Goal: Task Accomplishment & Management: Manage account settings

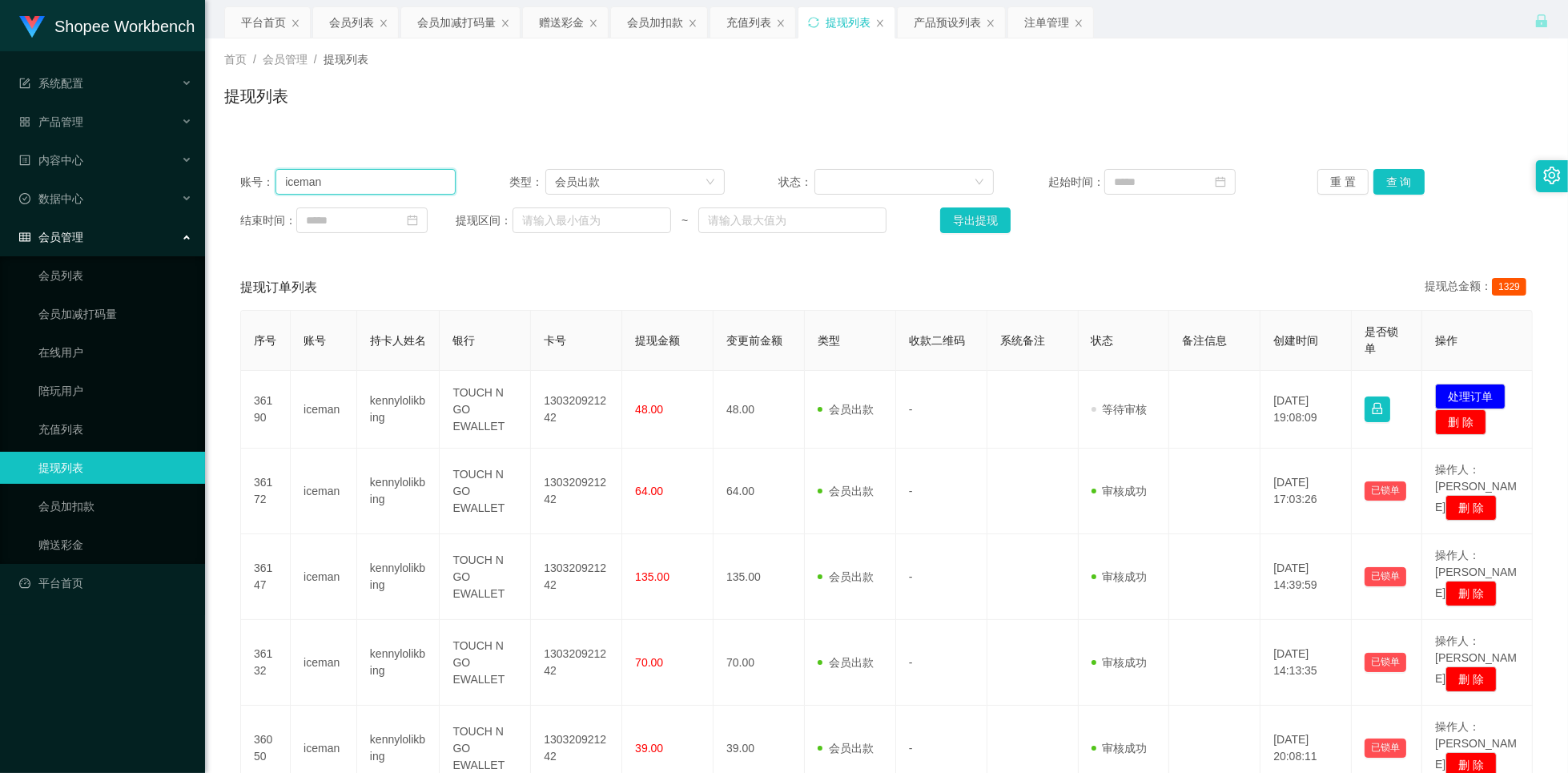
click at [349, 176] on input "iceman" at bounding box center [366, 181] width 181 height 26
click at [344, 173] on input "iceman" at bounding box center [366, 181] width 181 height 26
click at [354, 21] on div "会员列表" at bounding box center [352, 23] width 45 height 30
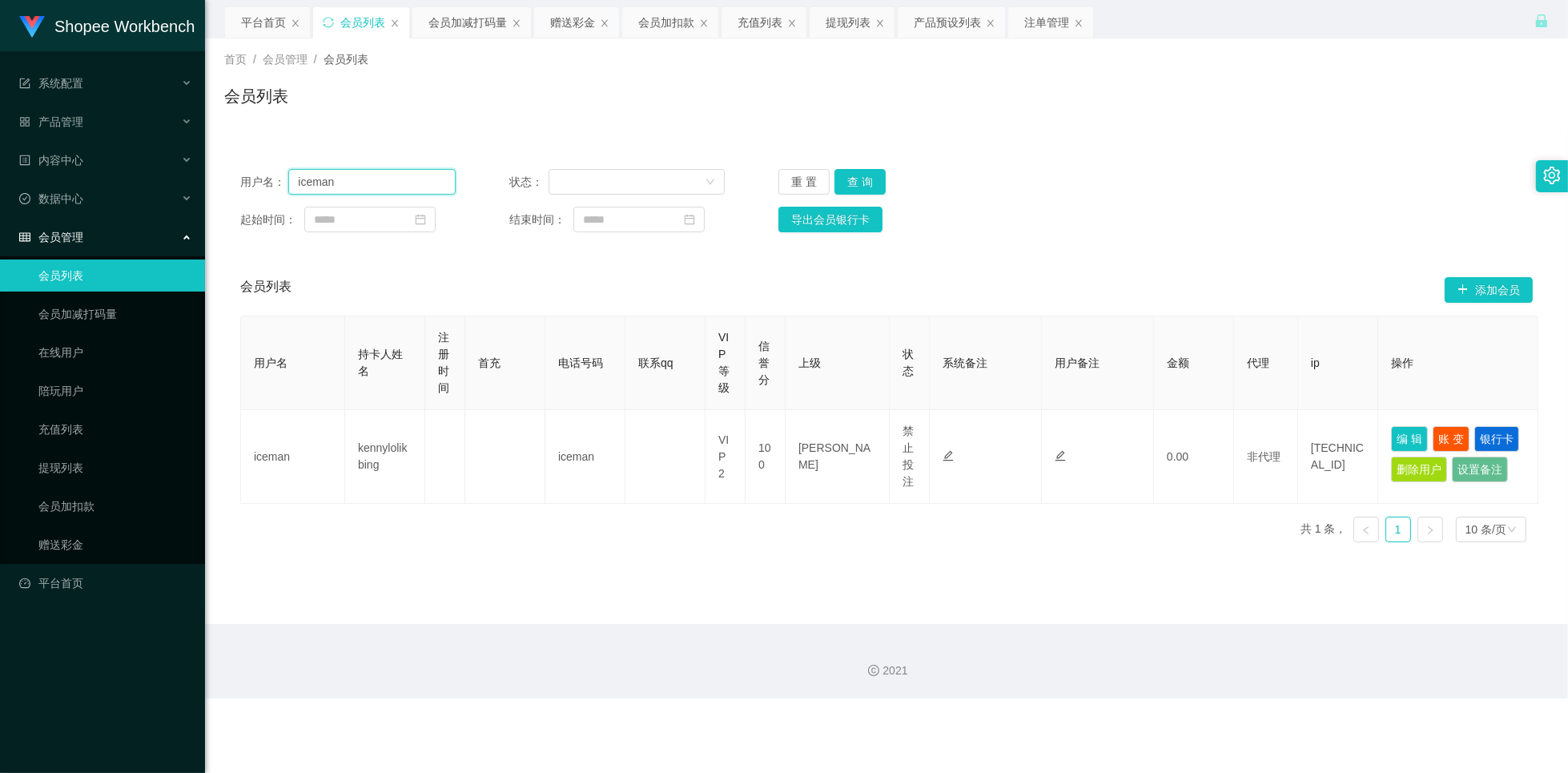
click at [375, 182] on input "iceman" at bounding box center [372, 181] width 167 height 26
paste input "Mochi9191"
type input "Mochi9191"
click at [860, 181] on button "查 询" at bounding box center [859, 181] width 51 height 26
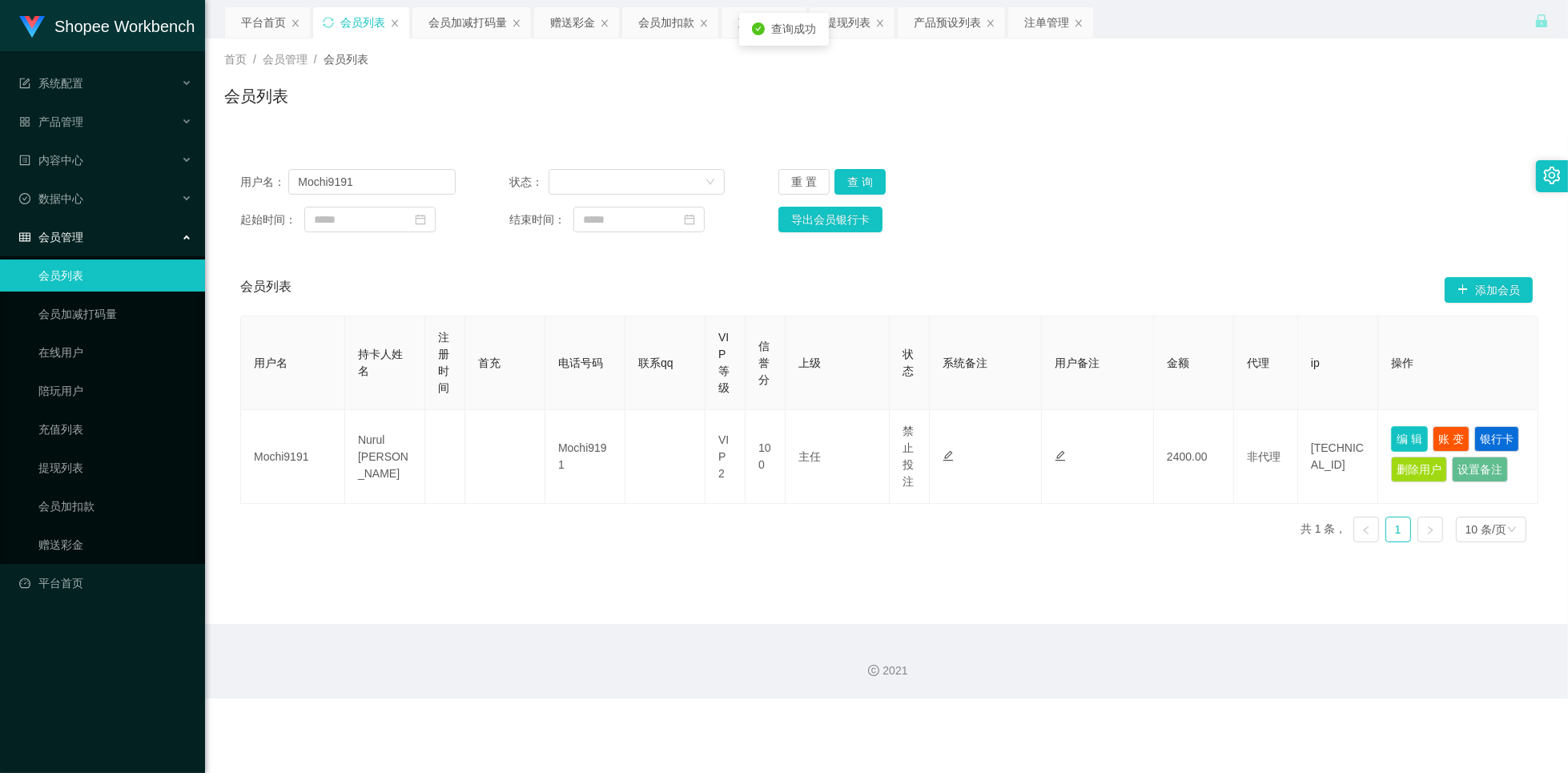
click at [1412, 443] on button "编 辑" at bounding box center [1409, 439] width 37 height 26
type input "Mochi9191"
type input "Nurul [PERSON_NAME]"
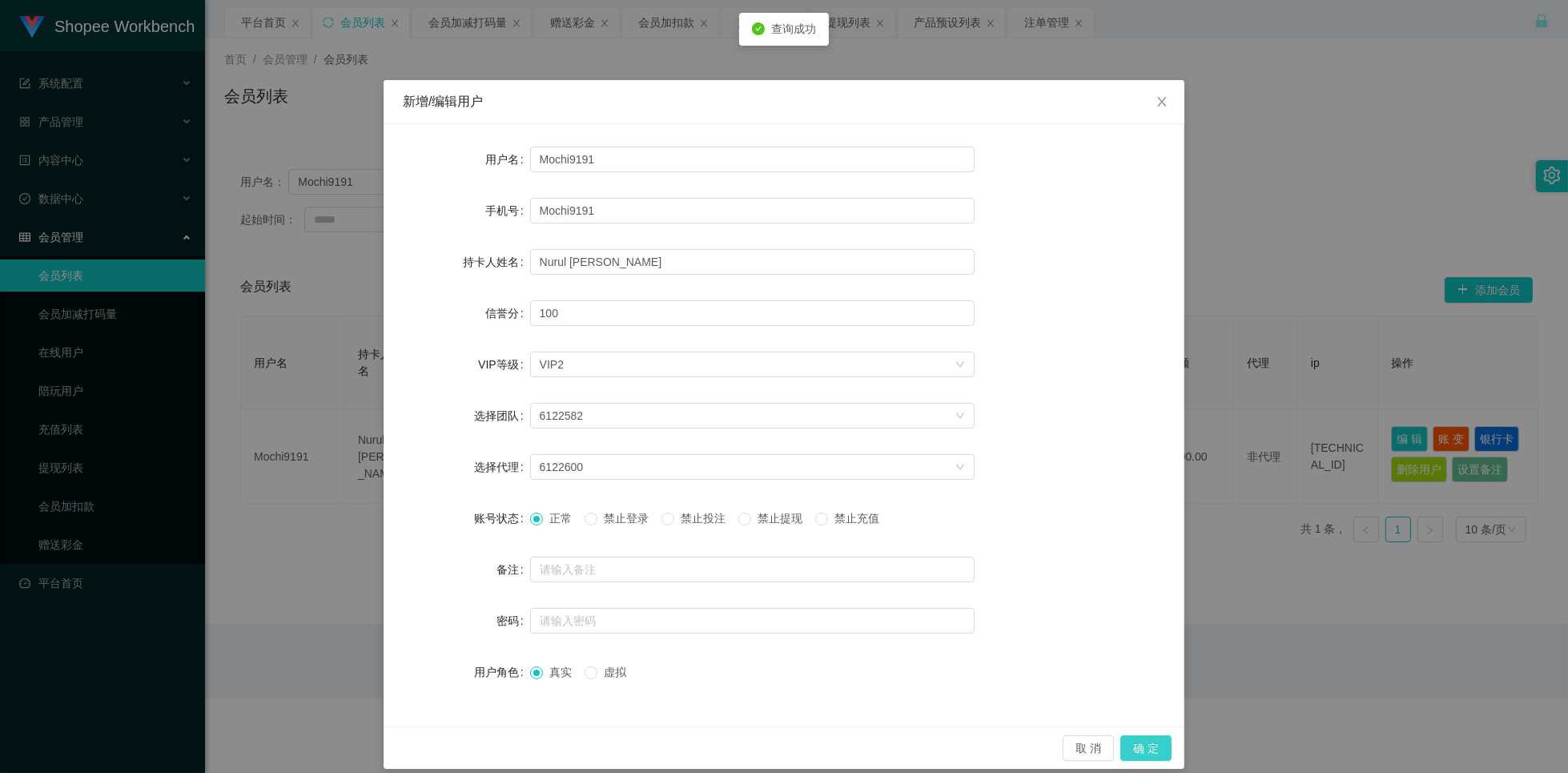
click at [1146, 747] on button "确 定" at bounding box center [1145, 748] width 51 height 26
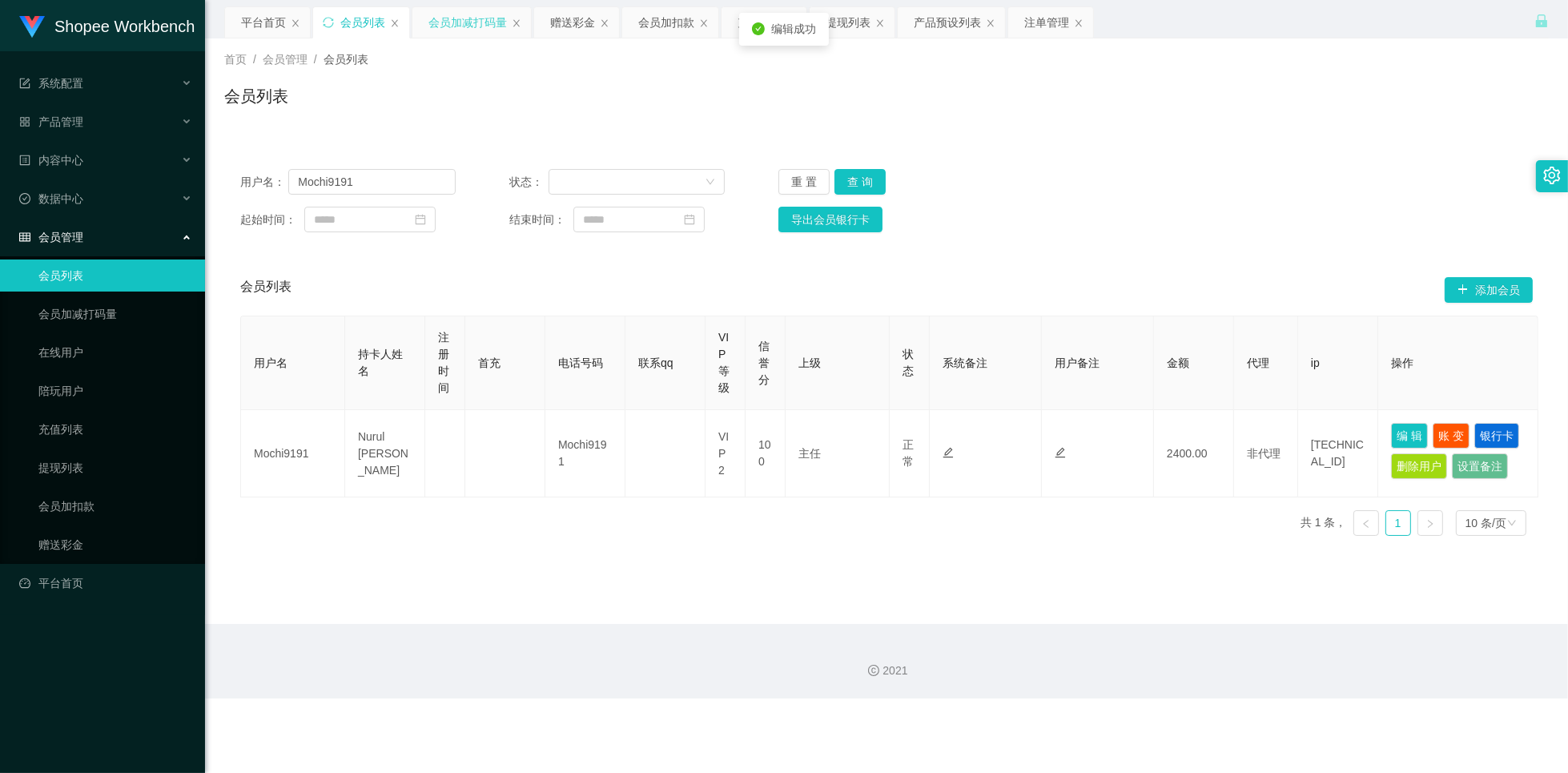
click at [468, 15] on div "会员加减打码量" at bounding box center [468, 23] width 79 height 30
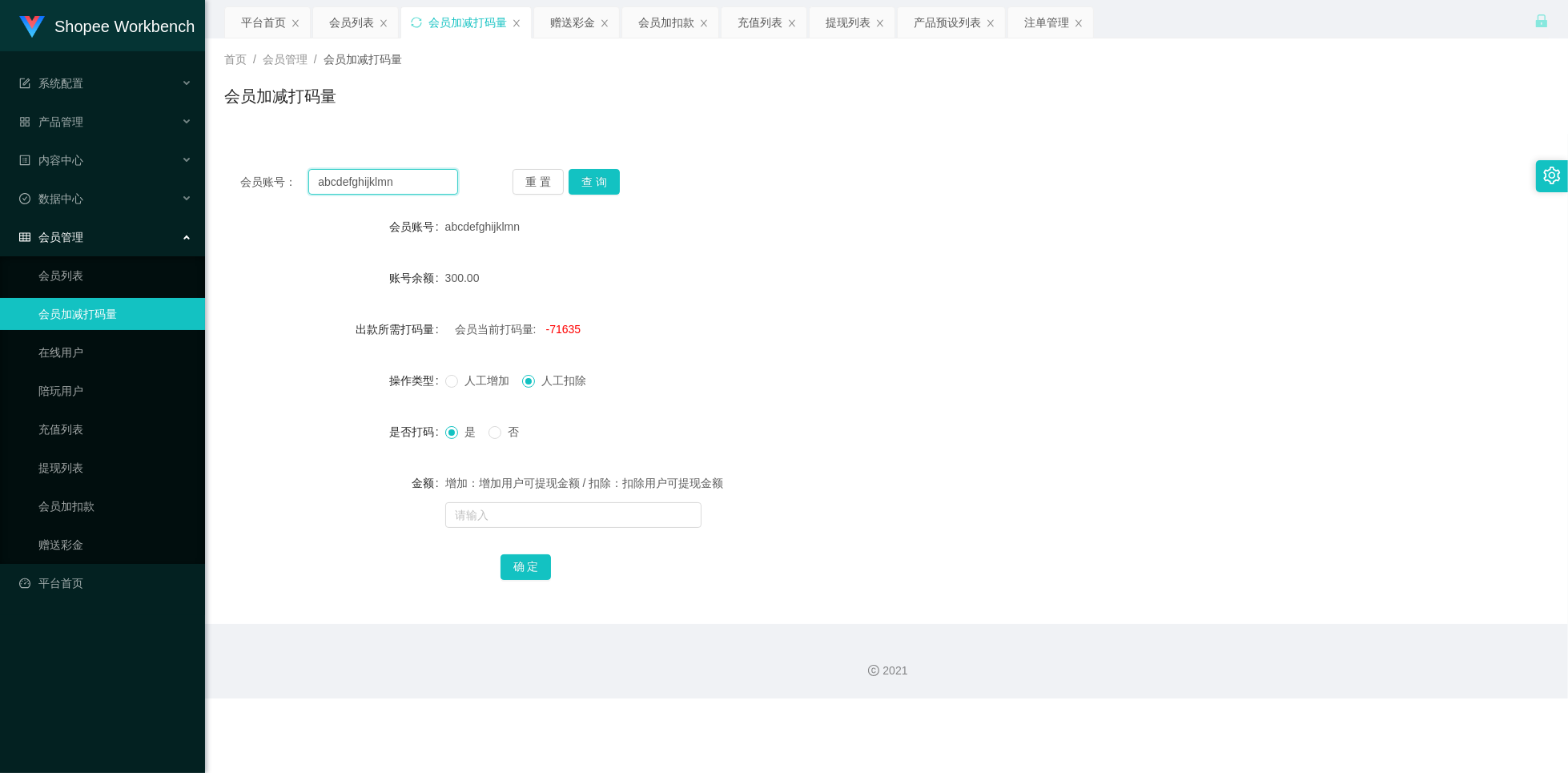
click at [424, 185] on input "abcdefghijklmn" at bounding box center [383, 181] width 150 height 26
paste input "Mochi9191"
type input "Mochi9191"
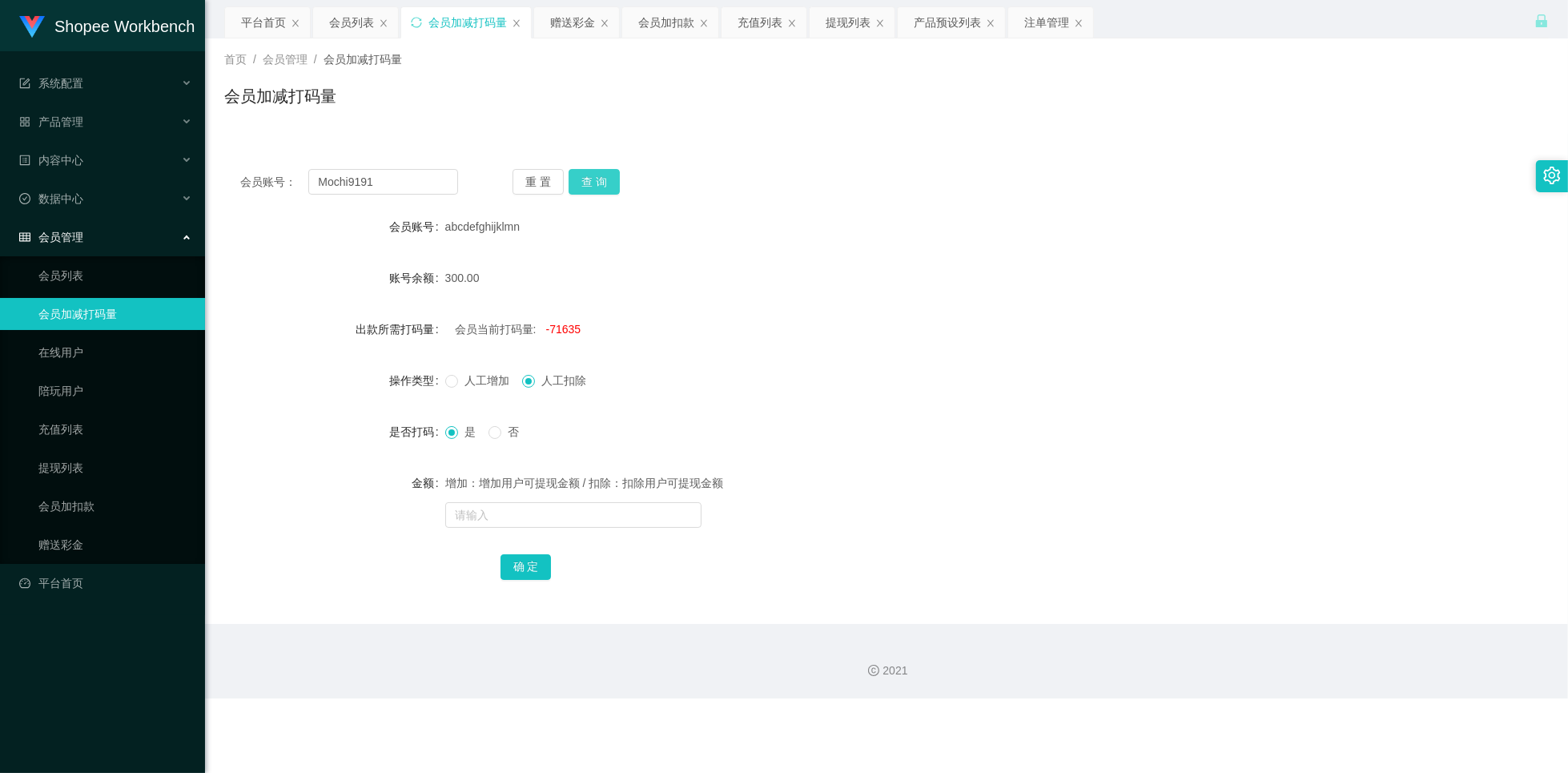
click at [602, 190] on button "查 询" at bounding box center [593, 181] width 51 height 26
click at [354, 23] on div "会员列表" at bounding box center [352, 23] width 45 height 30
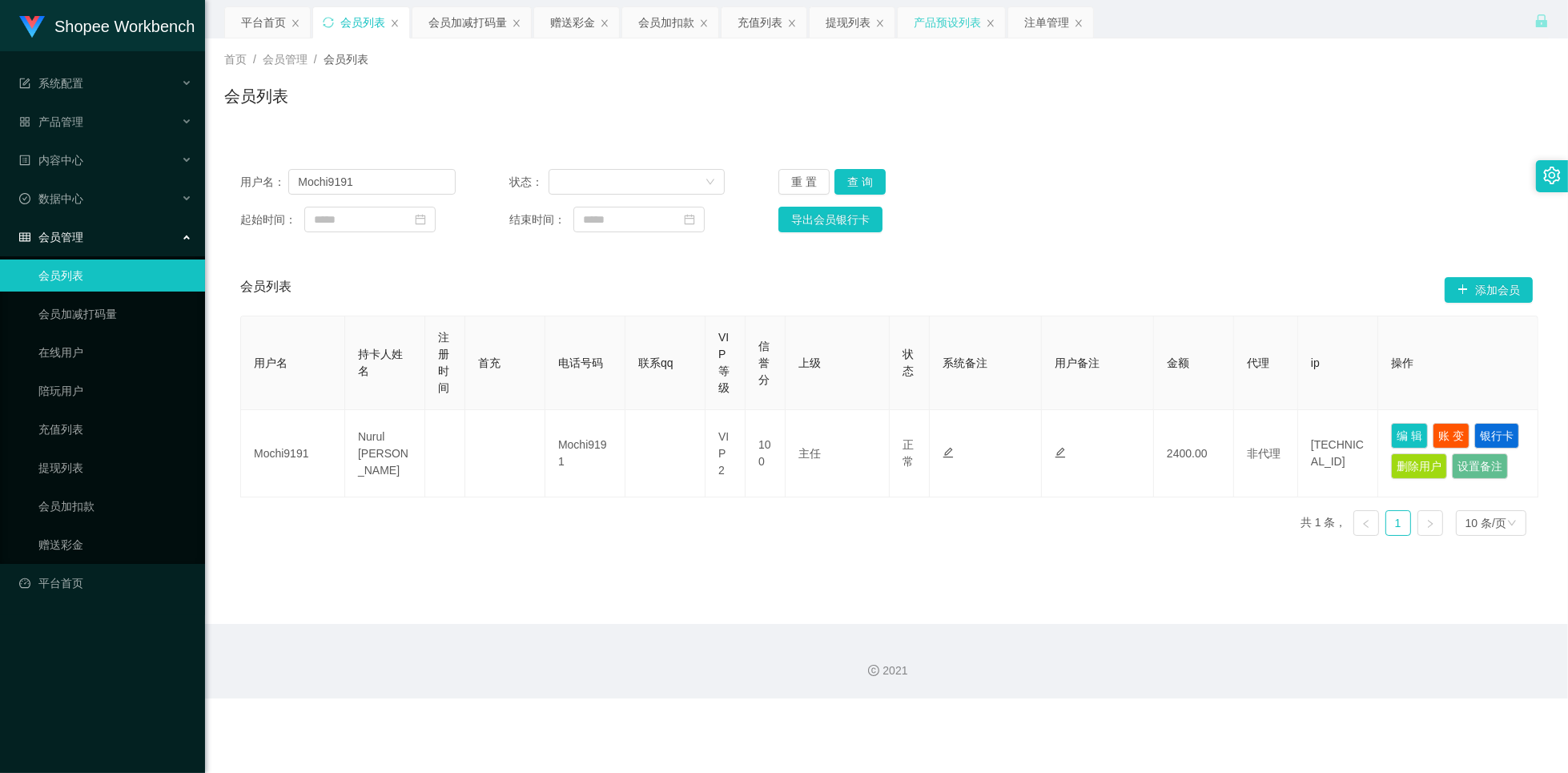
click at [950, 18] on div "产品预设列表" at bounding box center [947, 23] width 67 height 30
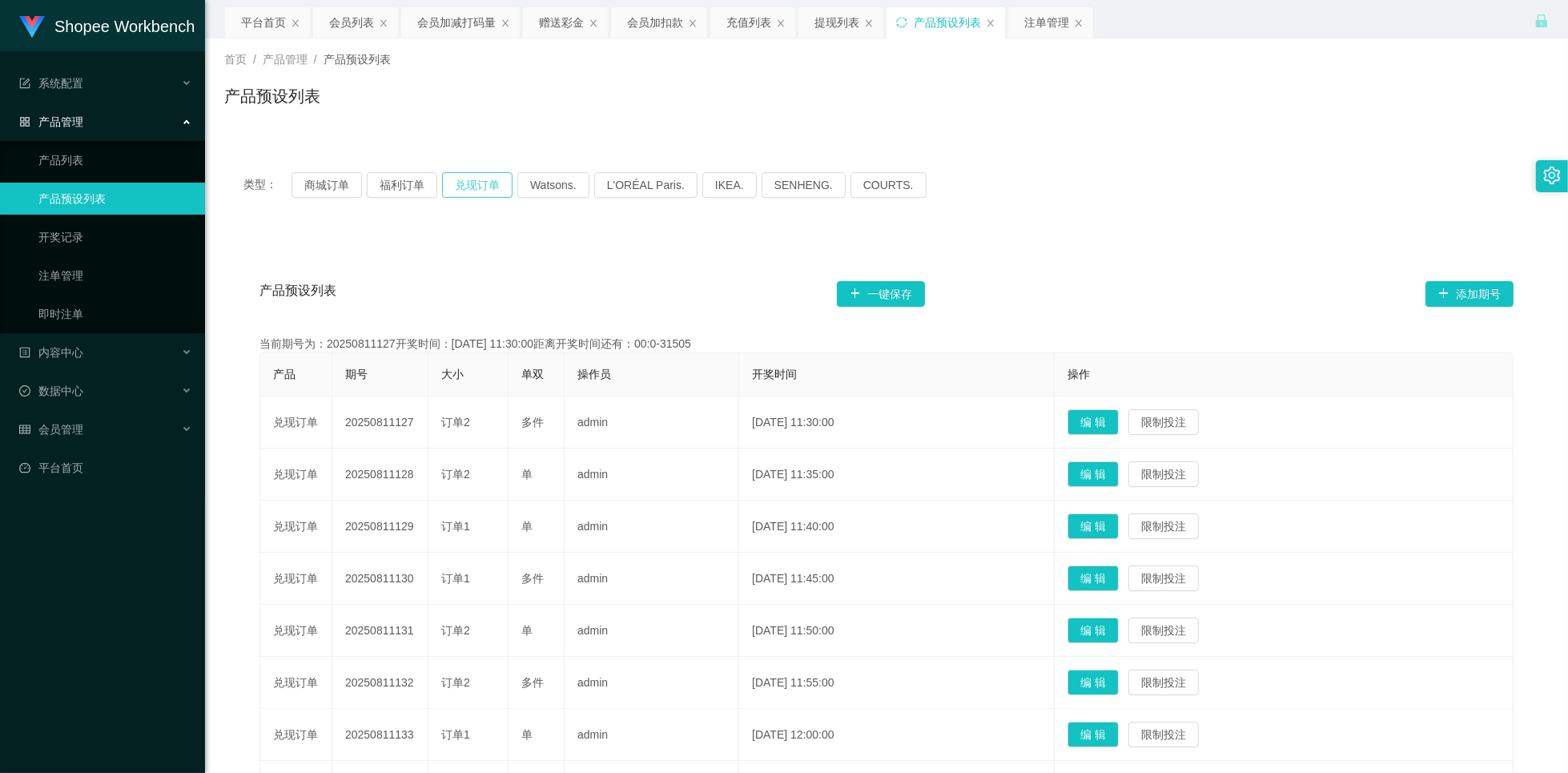
click at [470, 186] on button "兑现订单" at bounding box center [477, 185] width 70 height 26
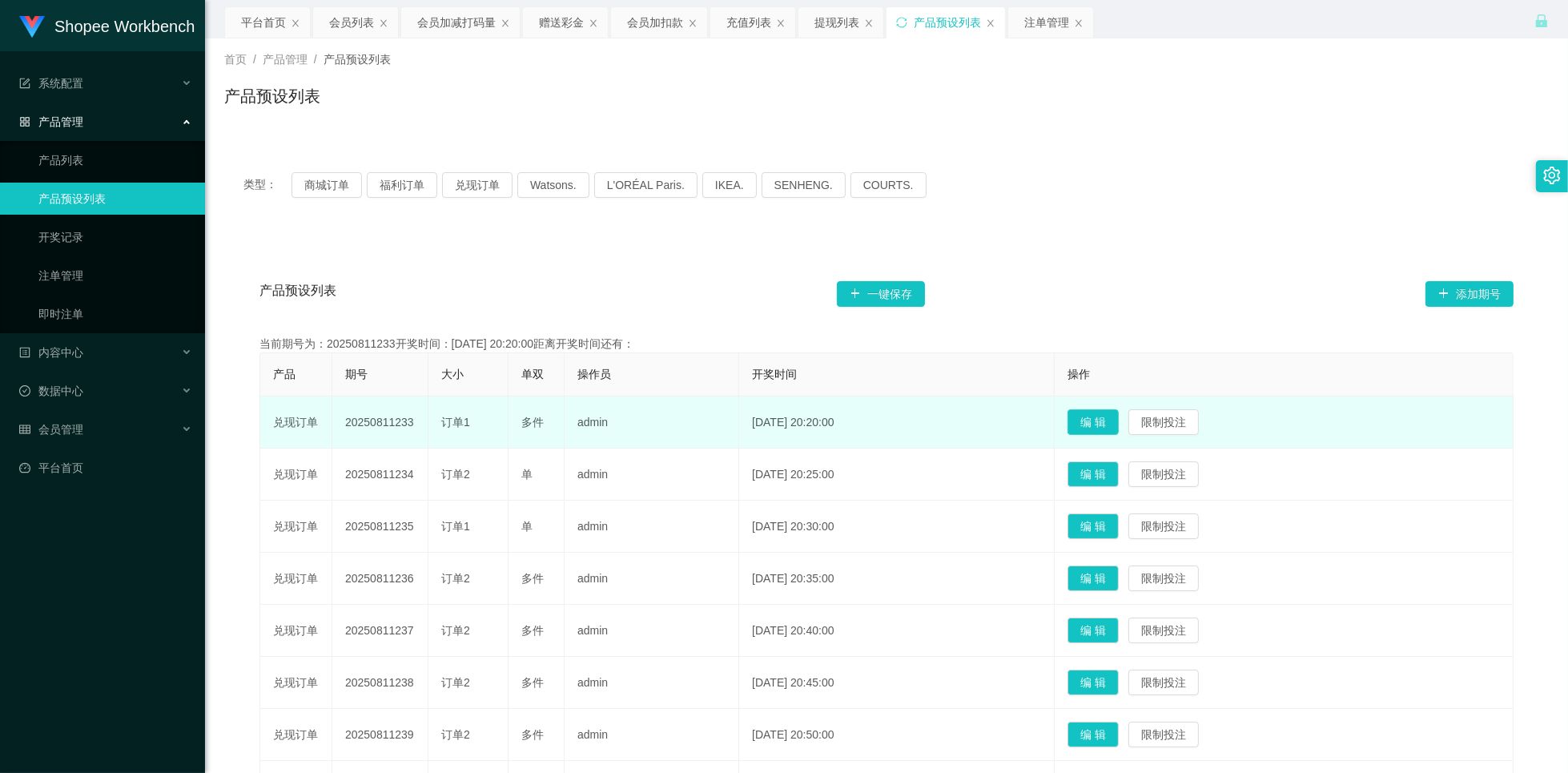
click at [1112, 424] on button "编 辑" at bounding box center [1092, 422] width 51 height 26
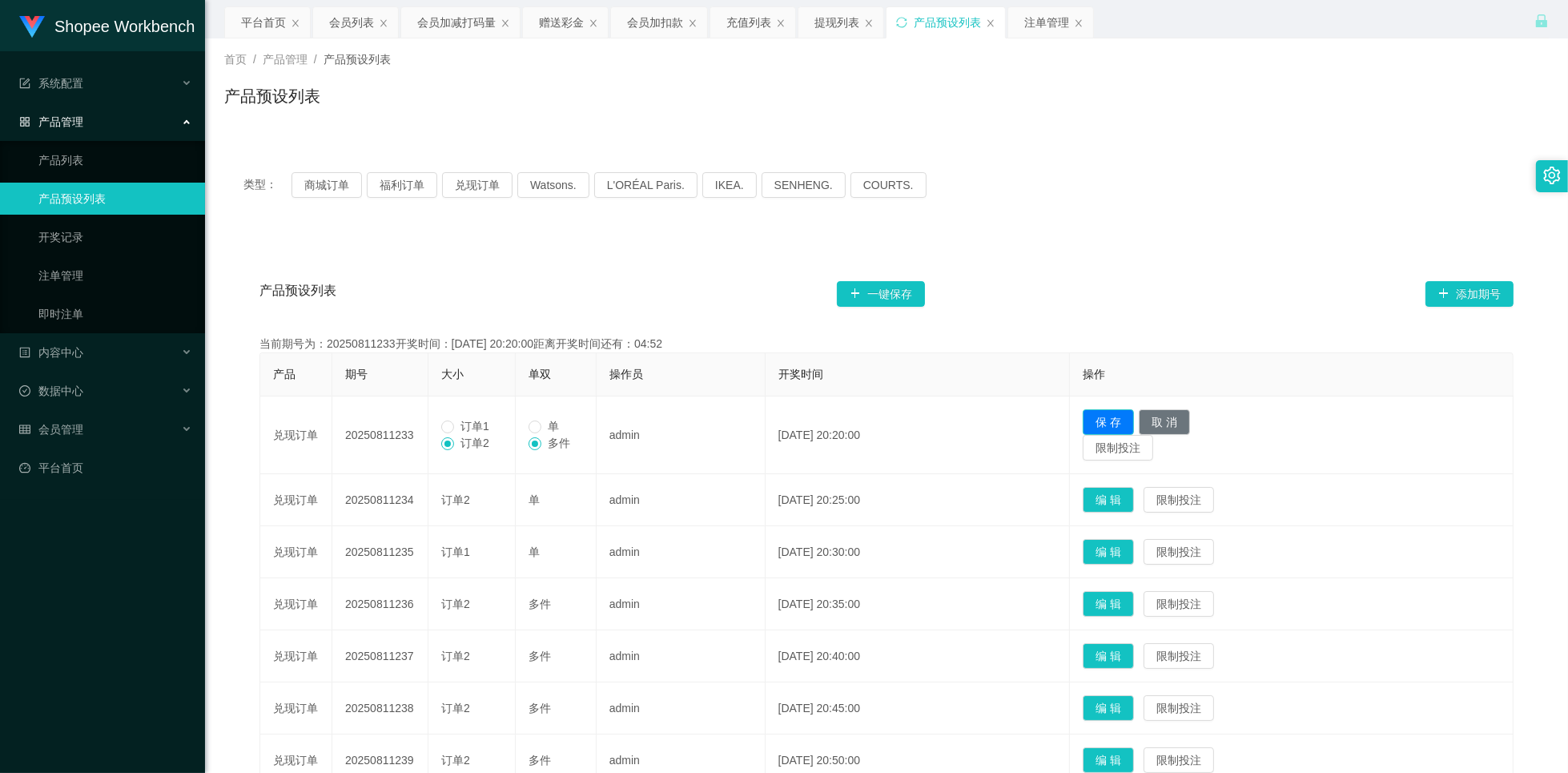
click at [1121, 427] on button "保 存" at bounding box center [1107, 422] width 51 height 26
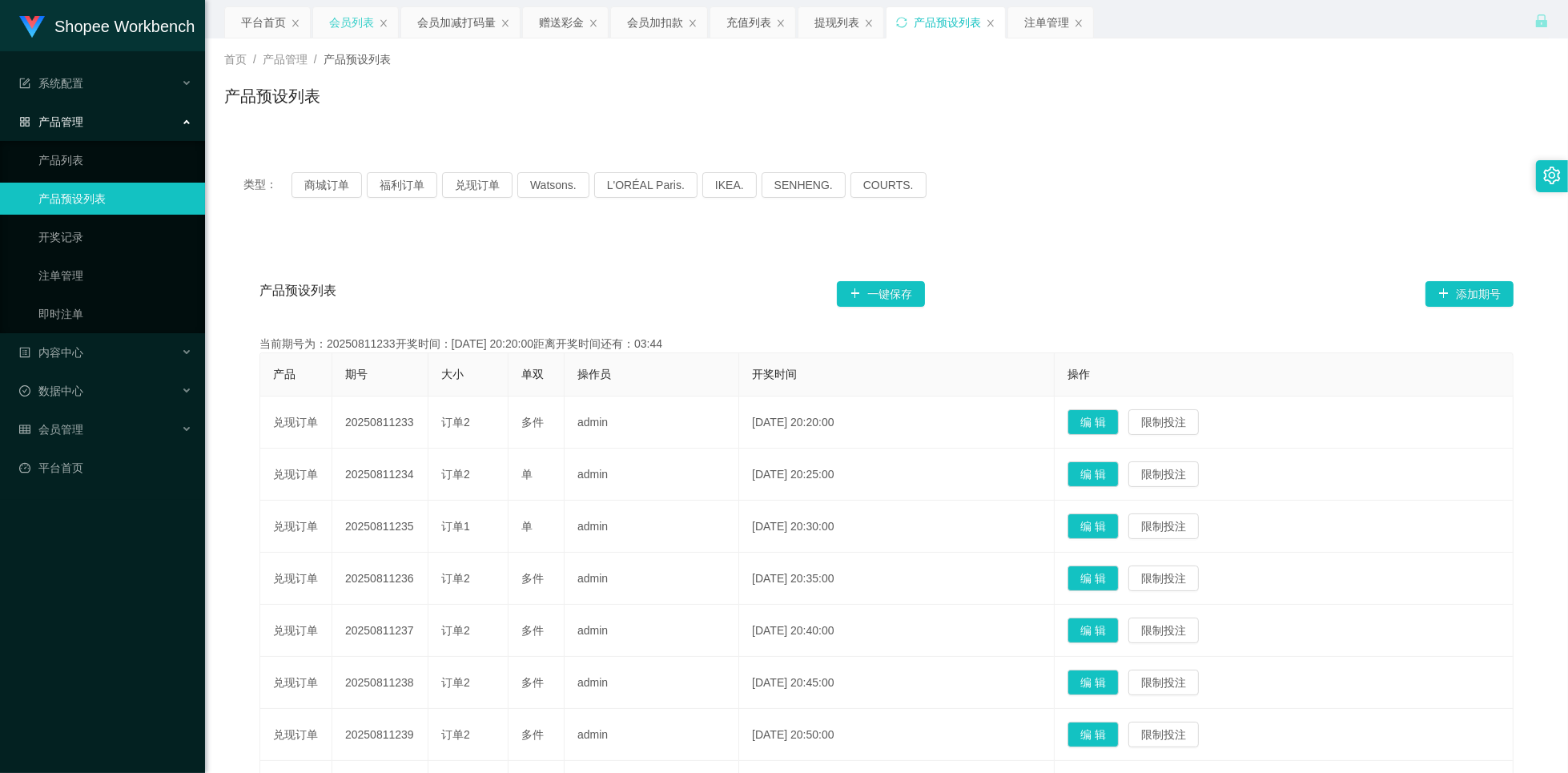
click at [349, 25] on div "会员列表" at bounding box center [352, 23] width 45 height 30
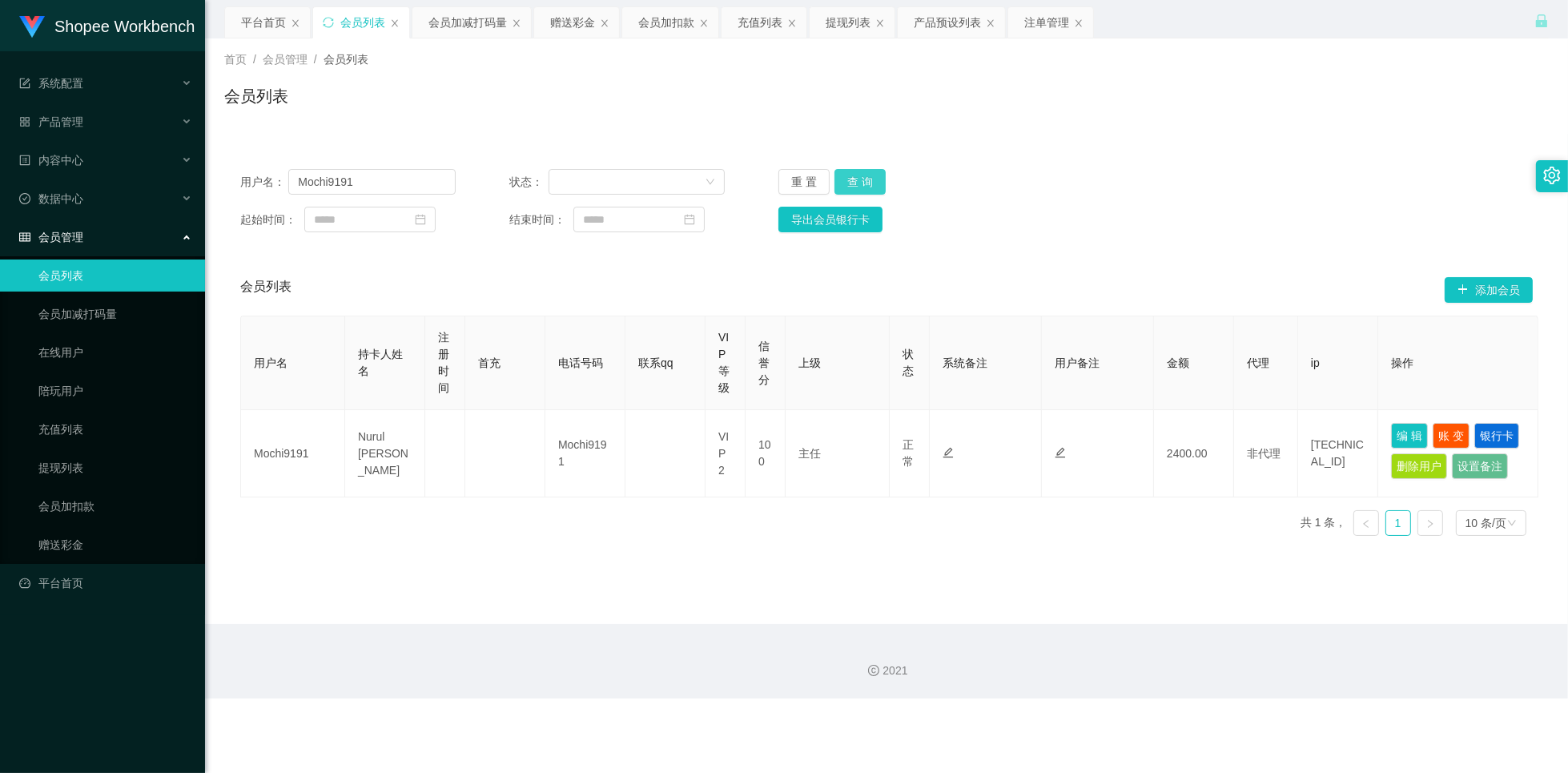
click at [859, 182] on button "查 询" at bounding box center [859, 181] width 51 height 26
click at [863, 182] on button "查 询" at bounding box center [859, 181] width 51 height 26
drag, startPoint x: 1005, startPoint y: 163, endPoint x: 903, endPoint y: 178, distance: 103.1
click at [1005, 163] on div "用户名： Mochi9191 状态： 重 置 查 询 起始时间： 结束时间： 导出会员银行卡" at bounding box center [886, 201] width 1325 height 95
click at [865, 185] on button "查 询" at bounding box center [859, 181] width 51 height 26
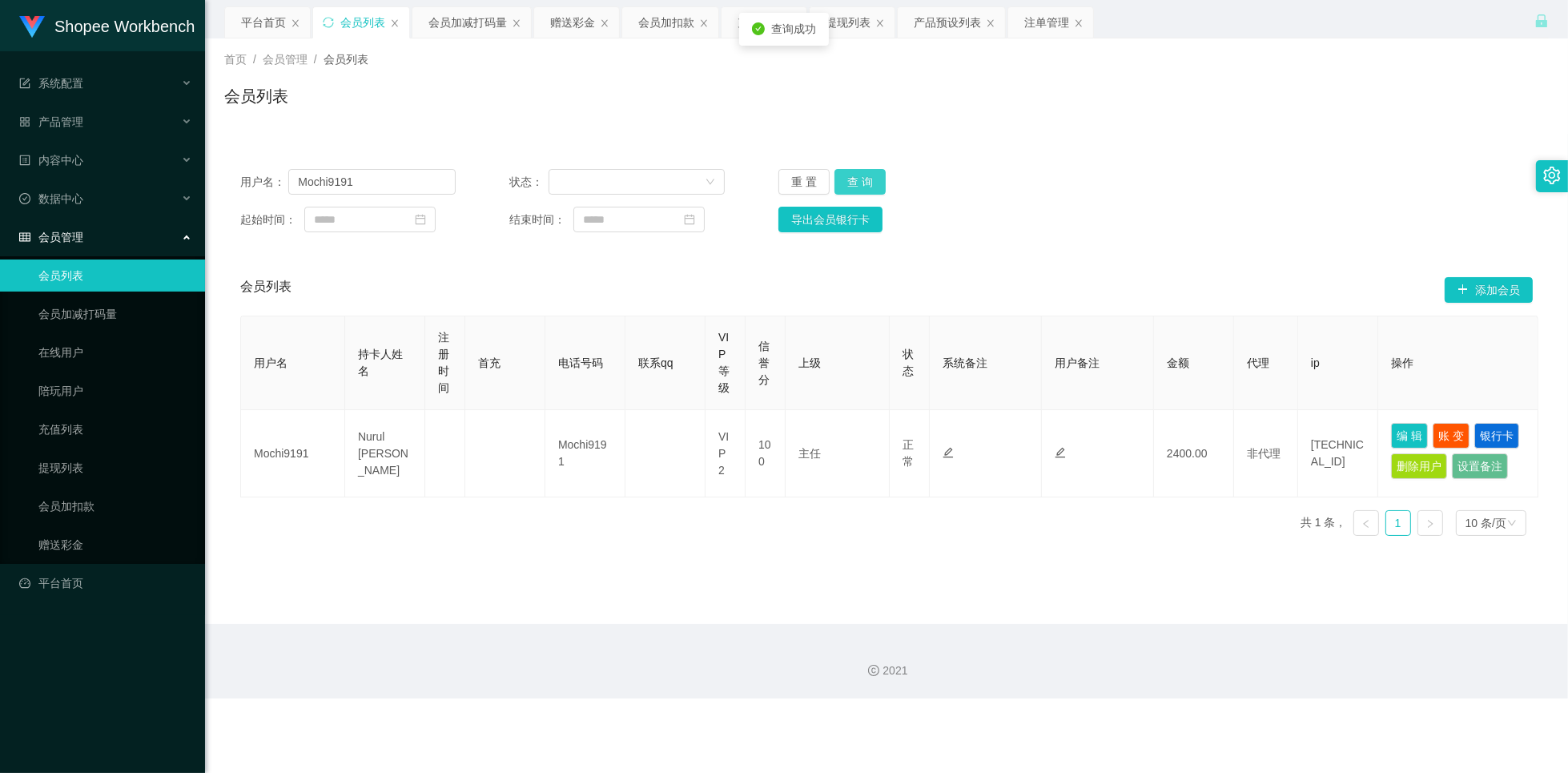
click at [865, 184] on button "查 询" at bounding box center [859, 181] width 51 height 26
click at [865, 184] on button "查 询" at bounding box center [868, 181] width 69 height 26
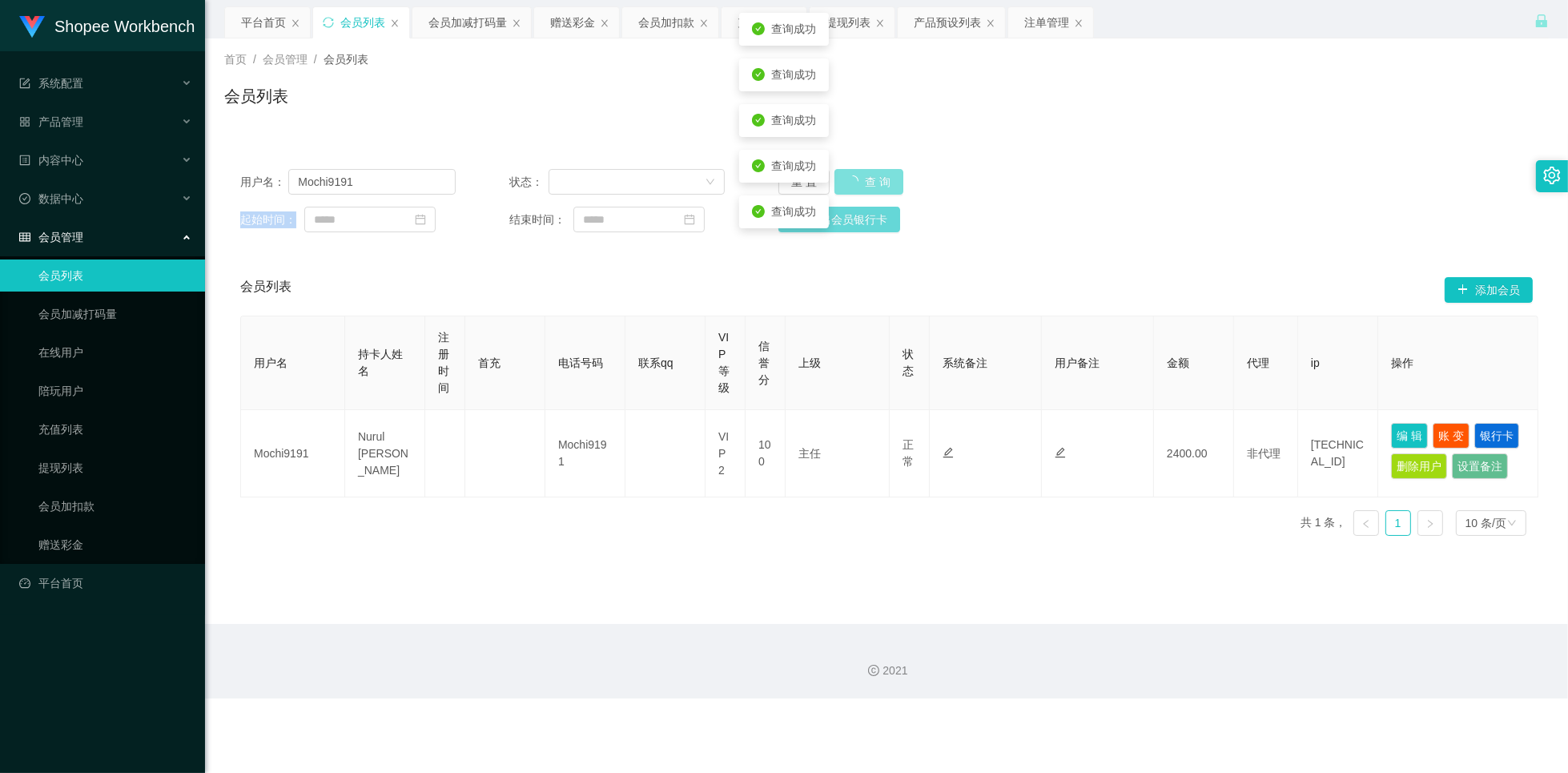
click at [865, 184] on div "重 置 查 询" at bounding box center [886, 181] width 216 height 26
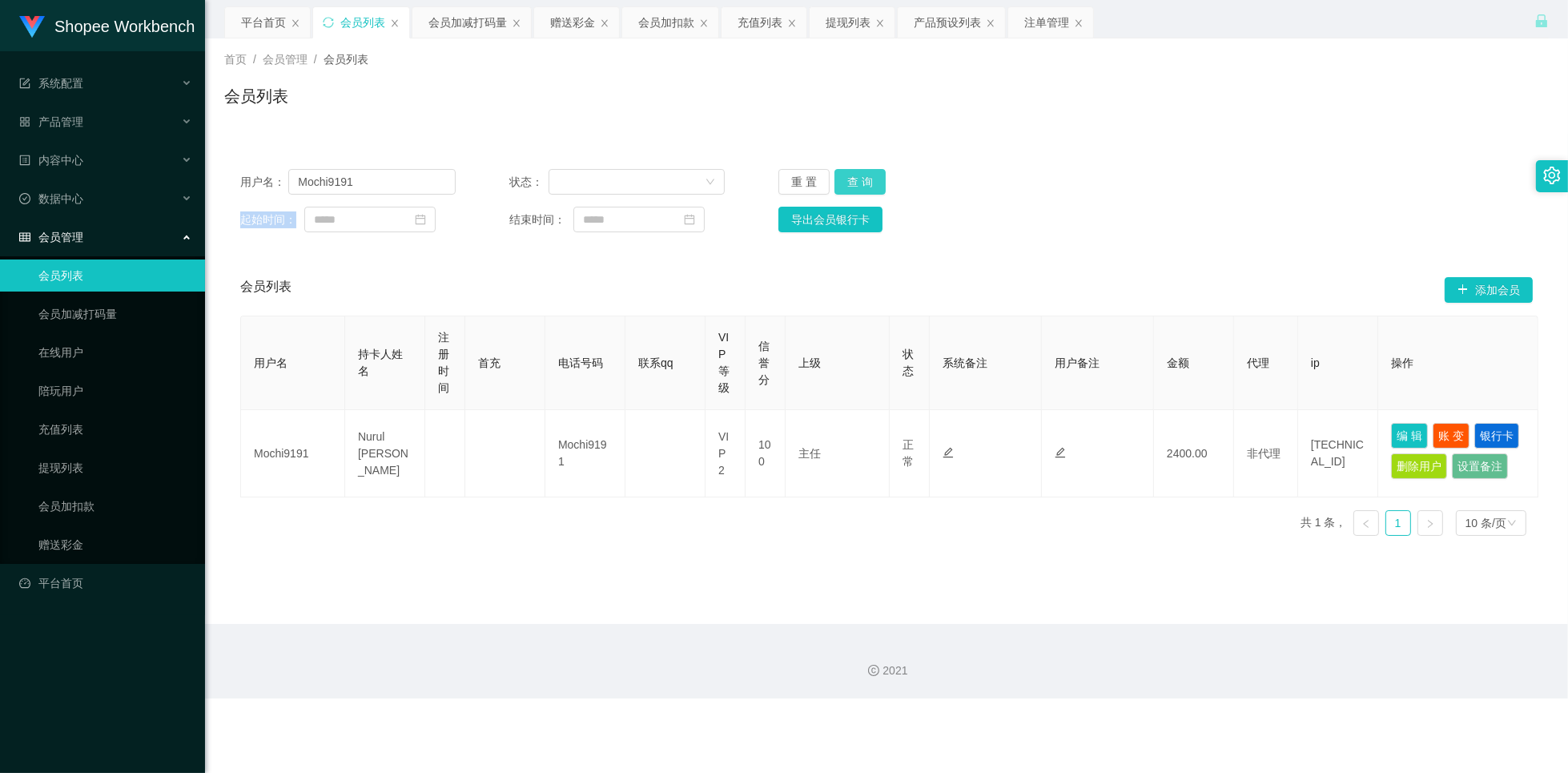
click at [866, 182] on button "查 询" at bounding box center [859, 181] width 51 height 26
click at [866, 183] on button "查 询" at bounding box center [859, 181] width 51 height 26
click at [866, 183] on div "重 置 查 询" at bounding box center [886, 181] width 216 height 26
click at [866, 183] on button "查 询" at bounding box center [859, 181] width 51 height 26
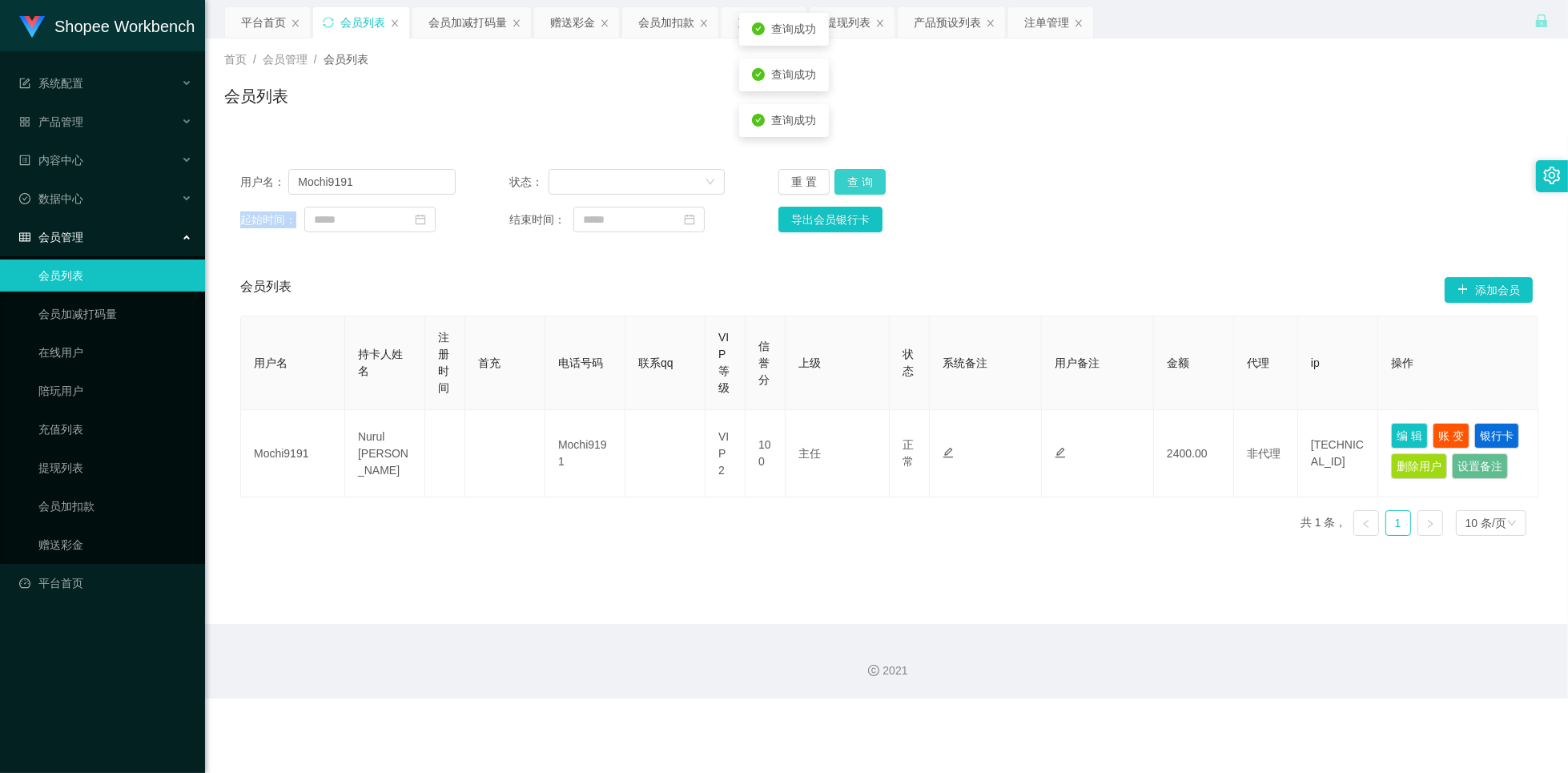
click at [866, 183] on button "查 询" at bounding box center [859, 181] width 51 height 26
click at [866, 183] on button "查 询" at bounding box center [868, 181] width 69 height 26
click at [866, 183] on button "查 询" at bounding box center [859, 181] width 51 height 26
click at [866, 184] on div "重 置 查 询" at bounding box center [886, 181] width 216 height 26
click at [866, 184] on button "查 询" at bounding box center [859, 181] width 51 height 26
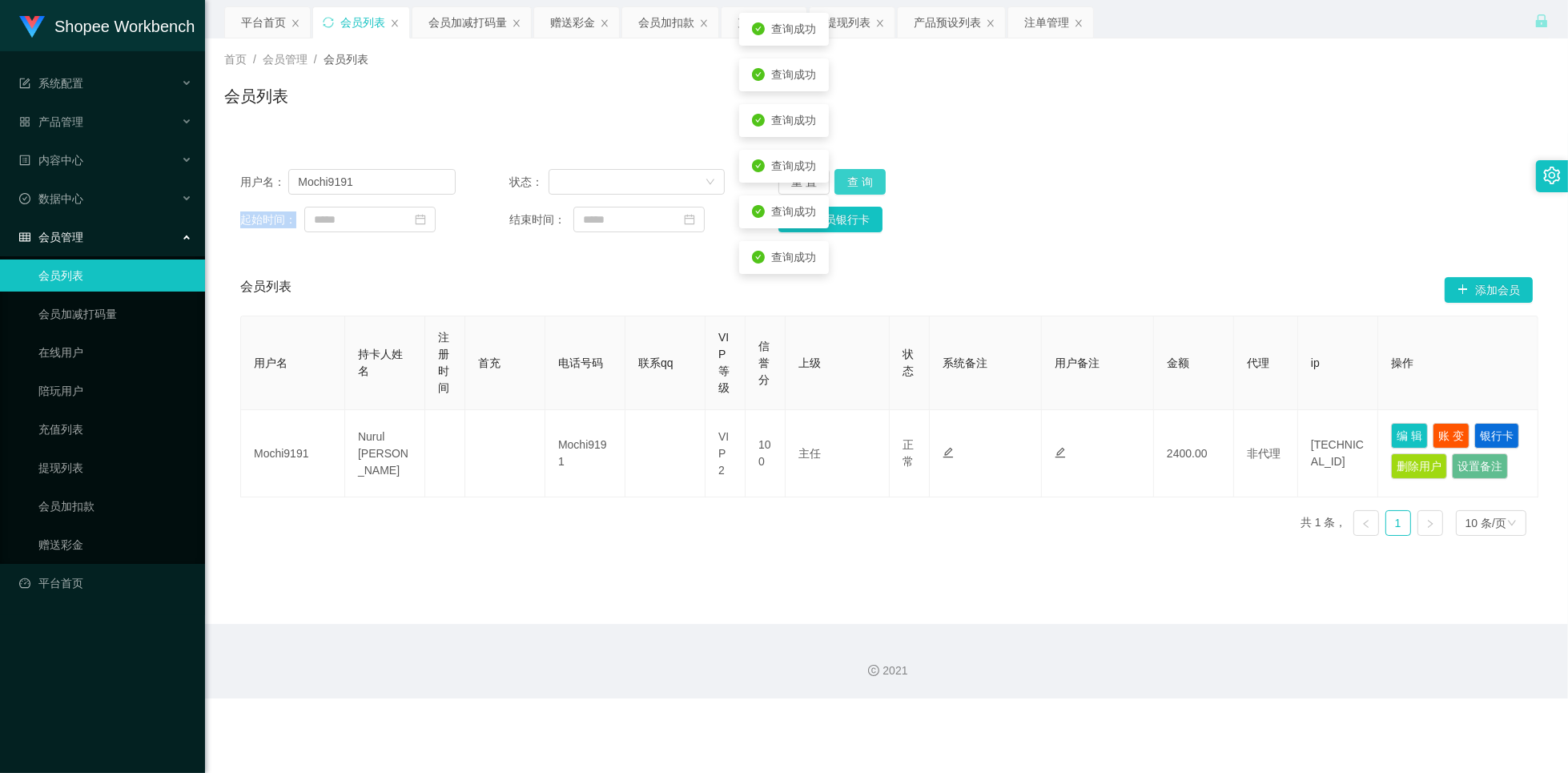
click at [866, 184] on button "查 询" at bounding box center [859, 181] width 51 height 26
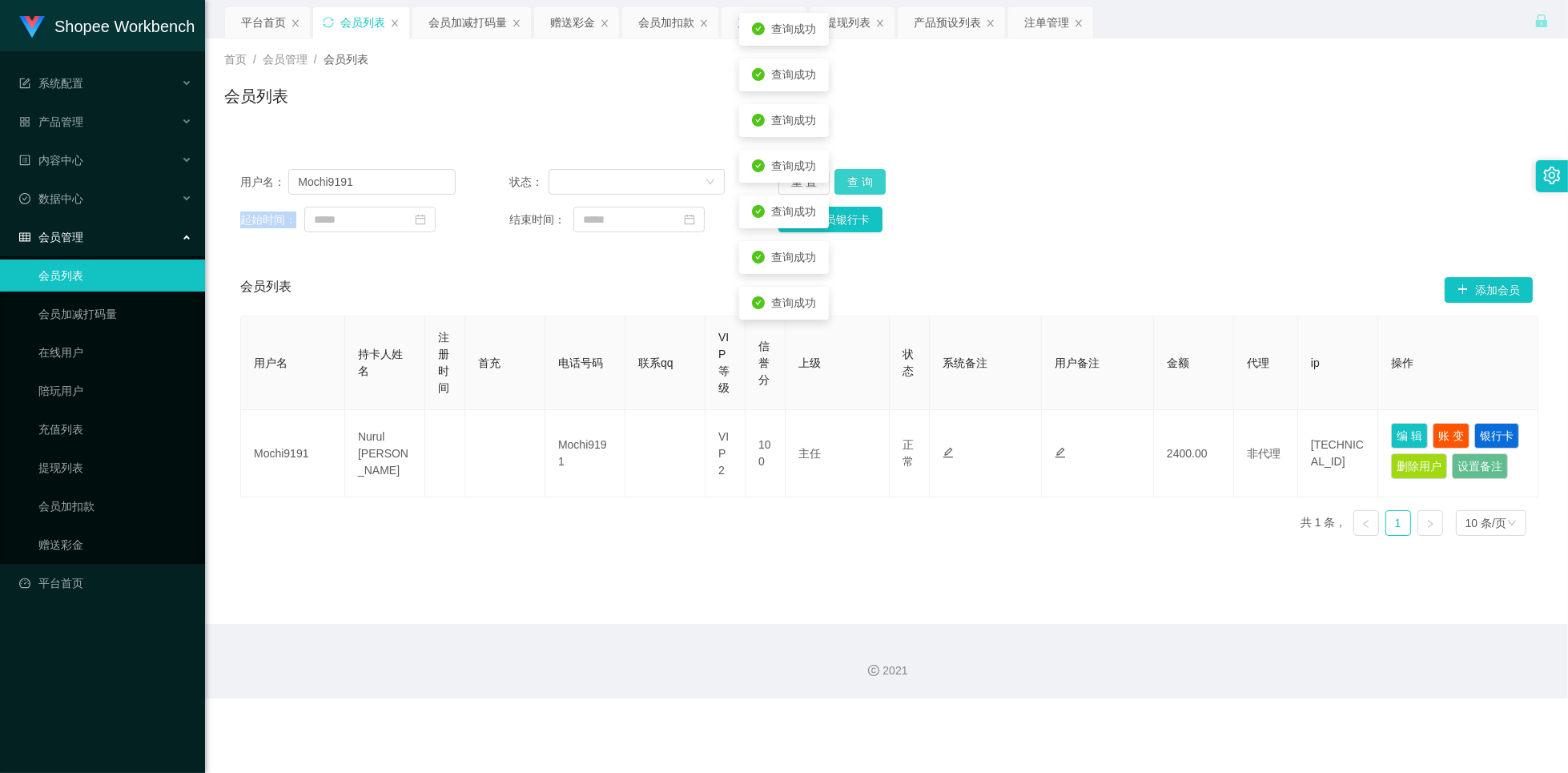
click at [866, 184] on button "查 询" at bounding box center [859, 181] width 51 height 26
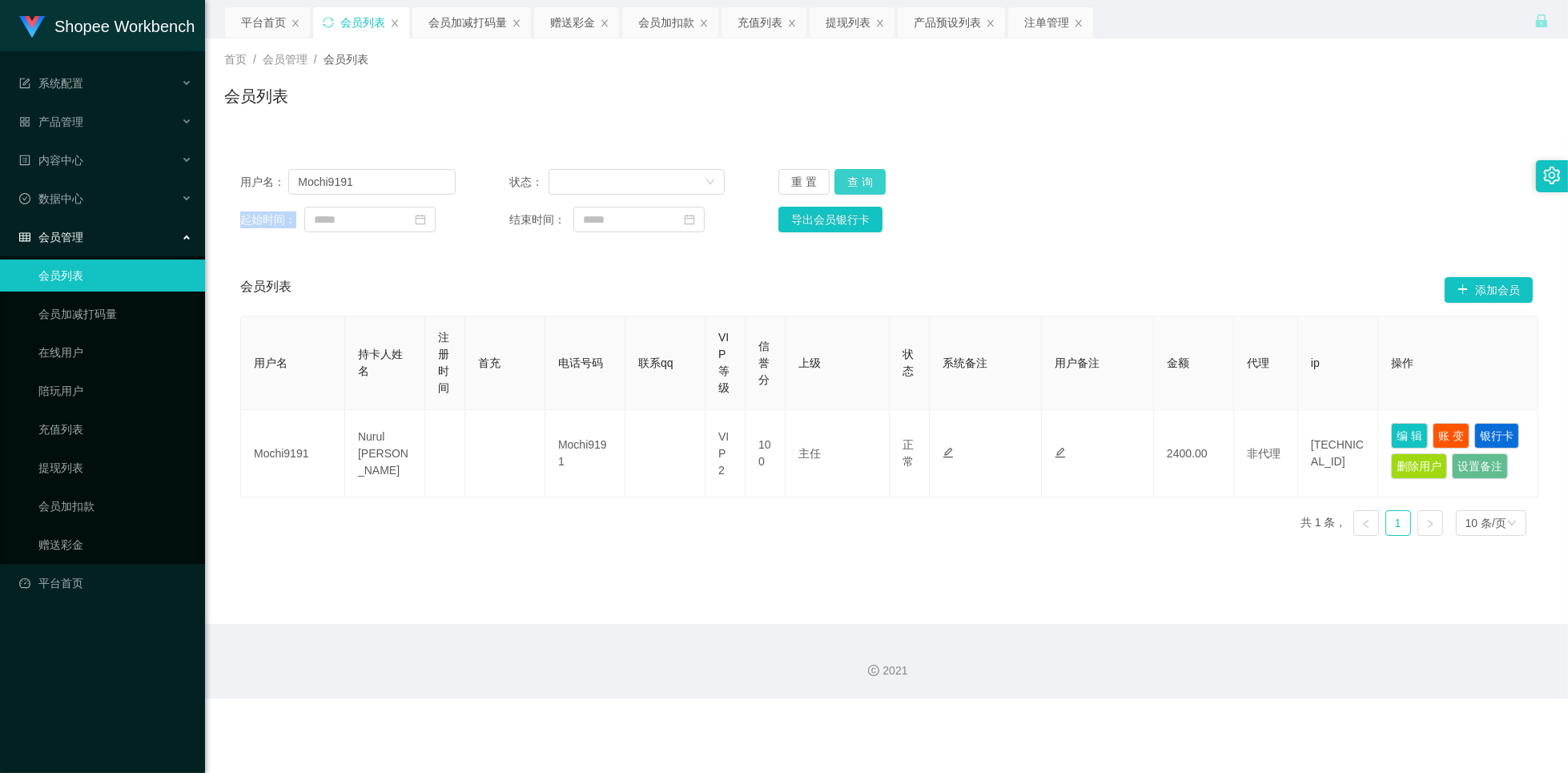
click at [859, 185] on button "查 询" at bounding box center [859, 181] width 51 height 26
click at [857, 186] on button "查 询" at bounding box center [859, 181] width 51 height 26
click at [861, 186] on button "查 询" at bounding box center [859, 181] width 51 height 26
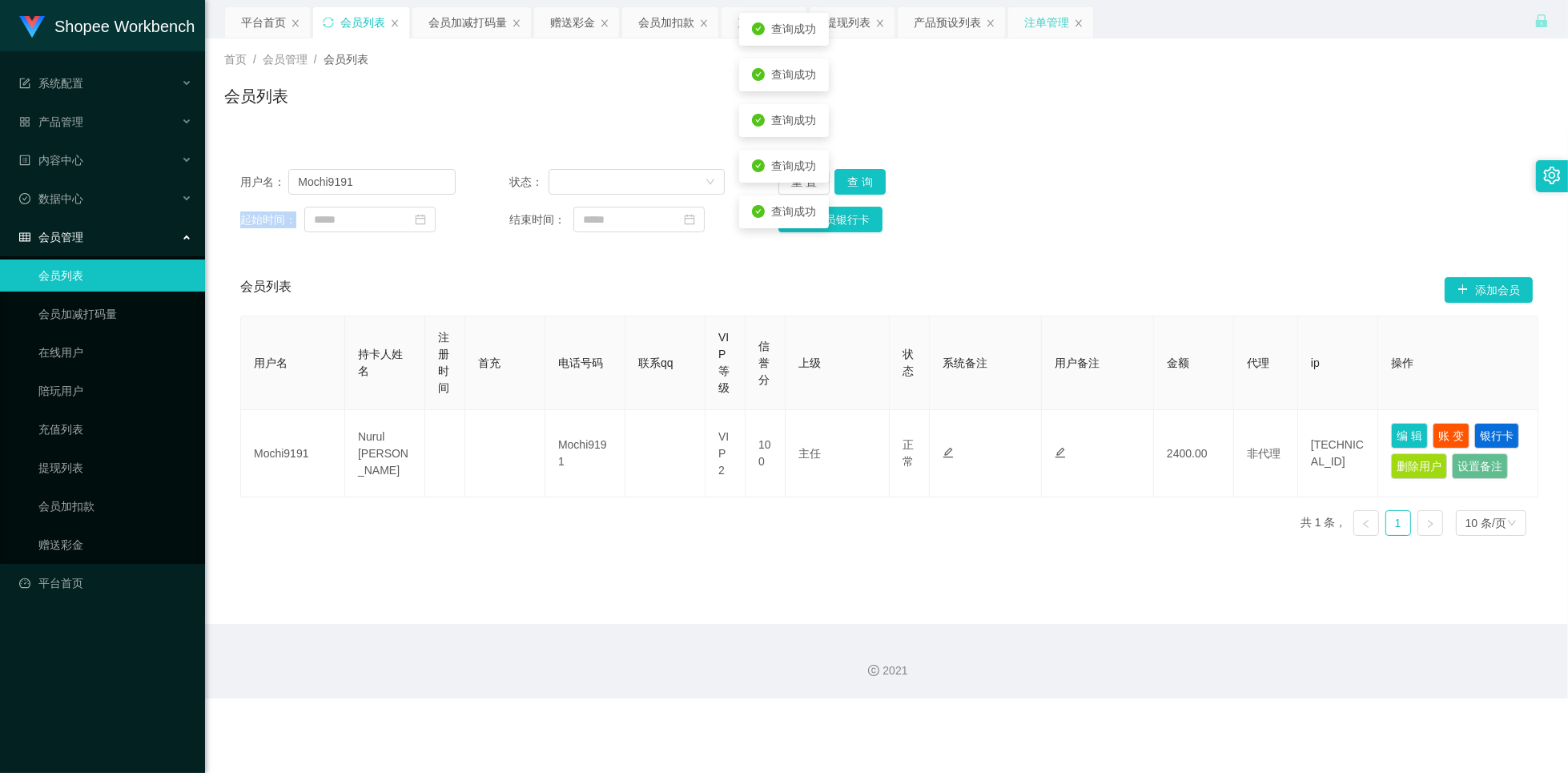
click at [1041, 28] on div "注单管理" at bounding box center [1046, 23] width 45 height 30
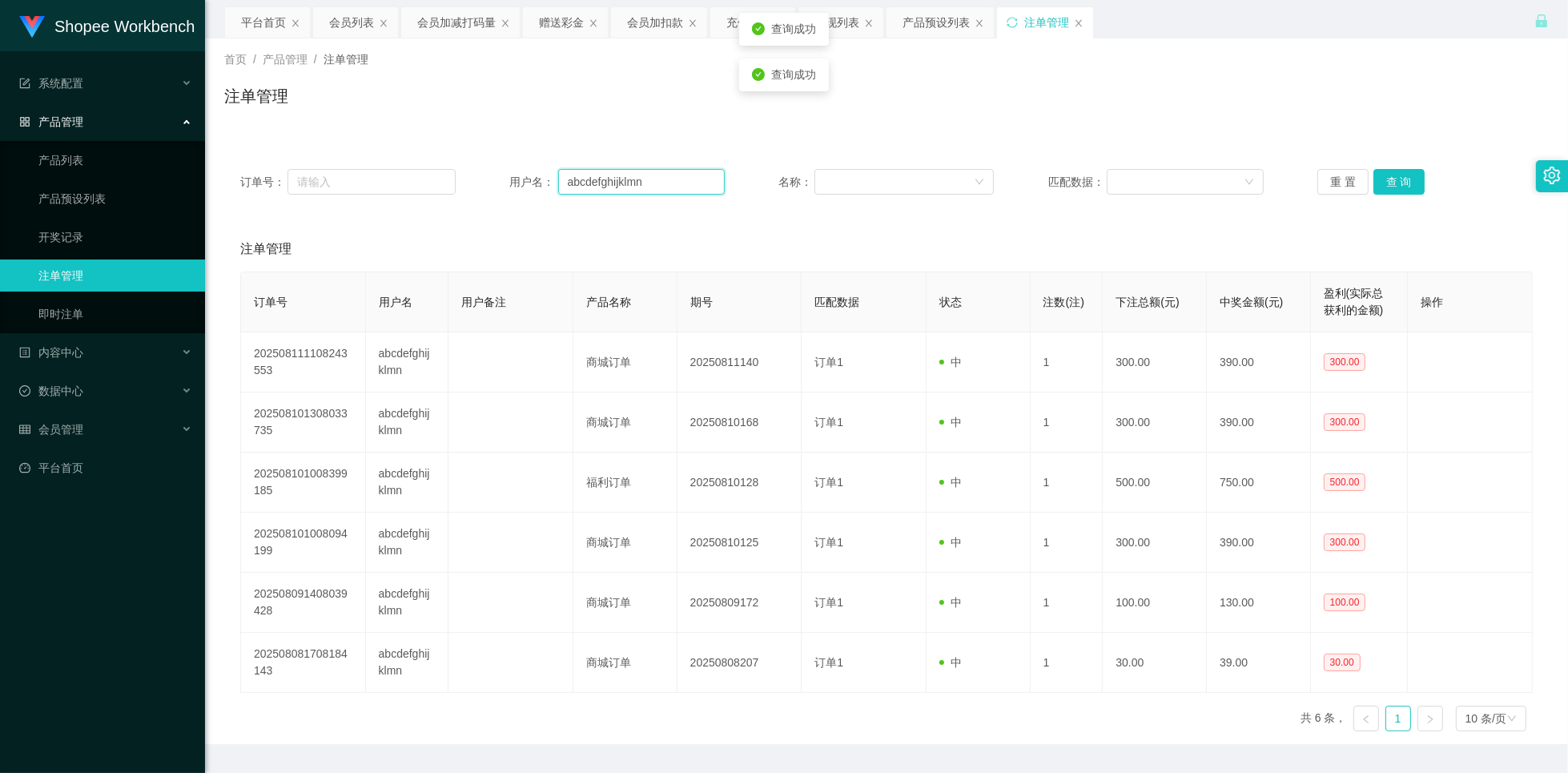
click at [684, 192] on input "abcdefghijklmn" at bounding box center [642, 181] width 167 height 26
click at [359, 28] on div "会员列表" at bounding box center [352, 23] width 45 height 30
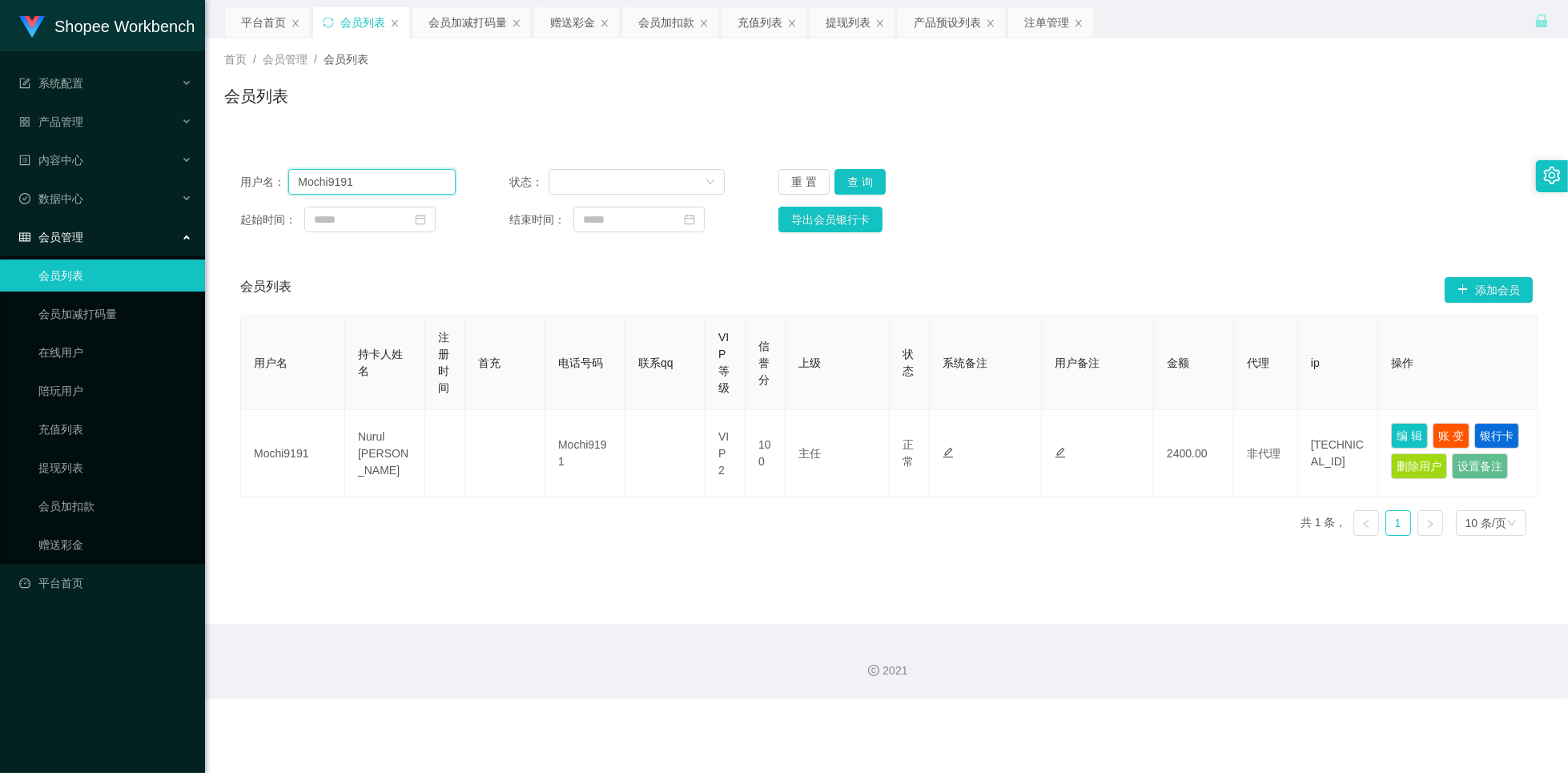
click at [392, 181] on input "Mochi9191" at bounding box center [372, 181] width 167 height 26
click at [850, 181] on button "查 询" at bounding box center [859, 181] width 51 height 26
click at [863, 186] on button "查 询" at bounding box center [859, 181] width 51 height 26
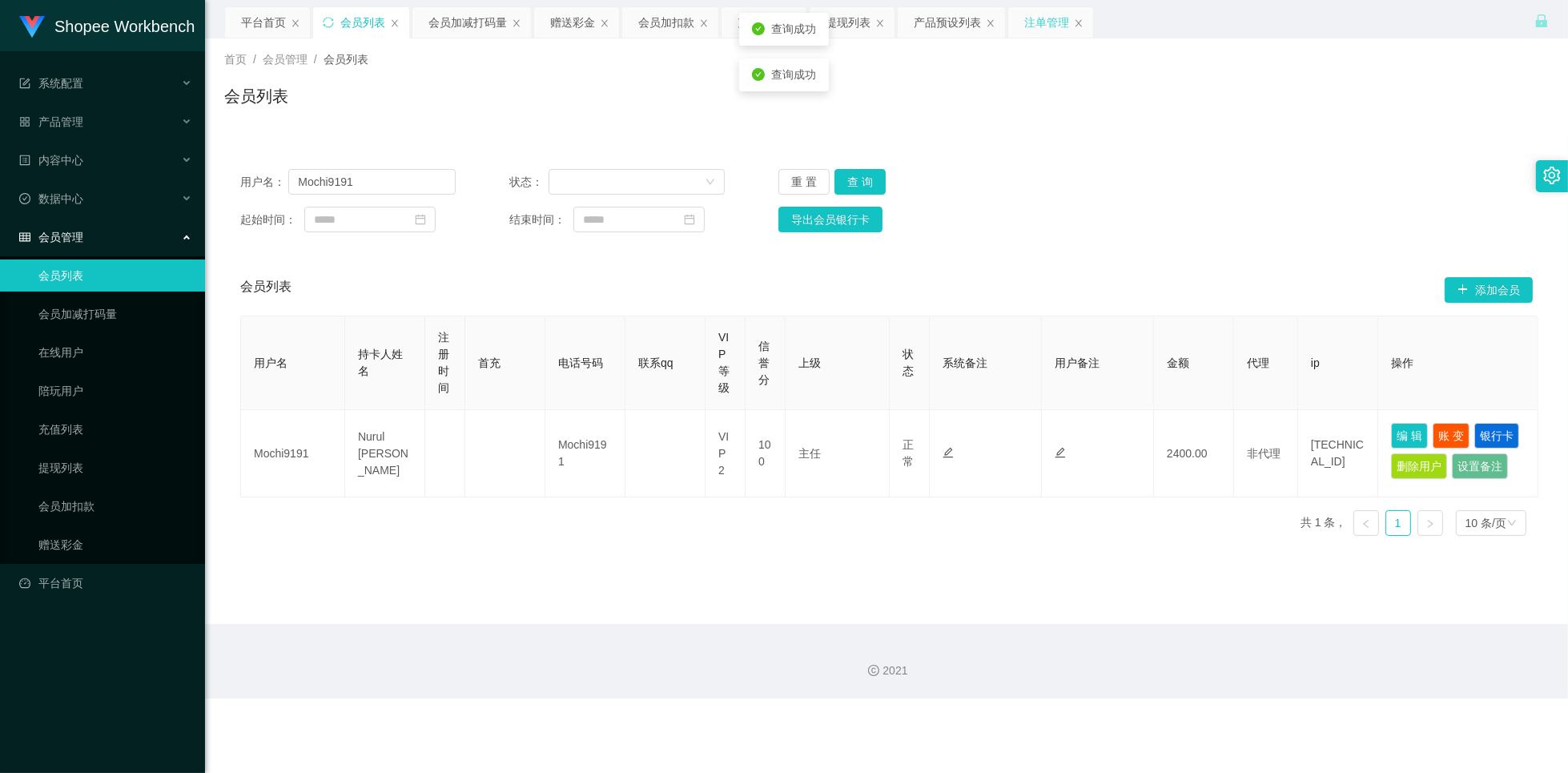
click at [1037, 26] on div "注单管理" at bounding box center [1046, 23] width 45 height 30
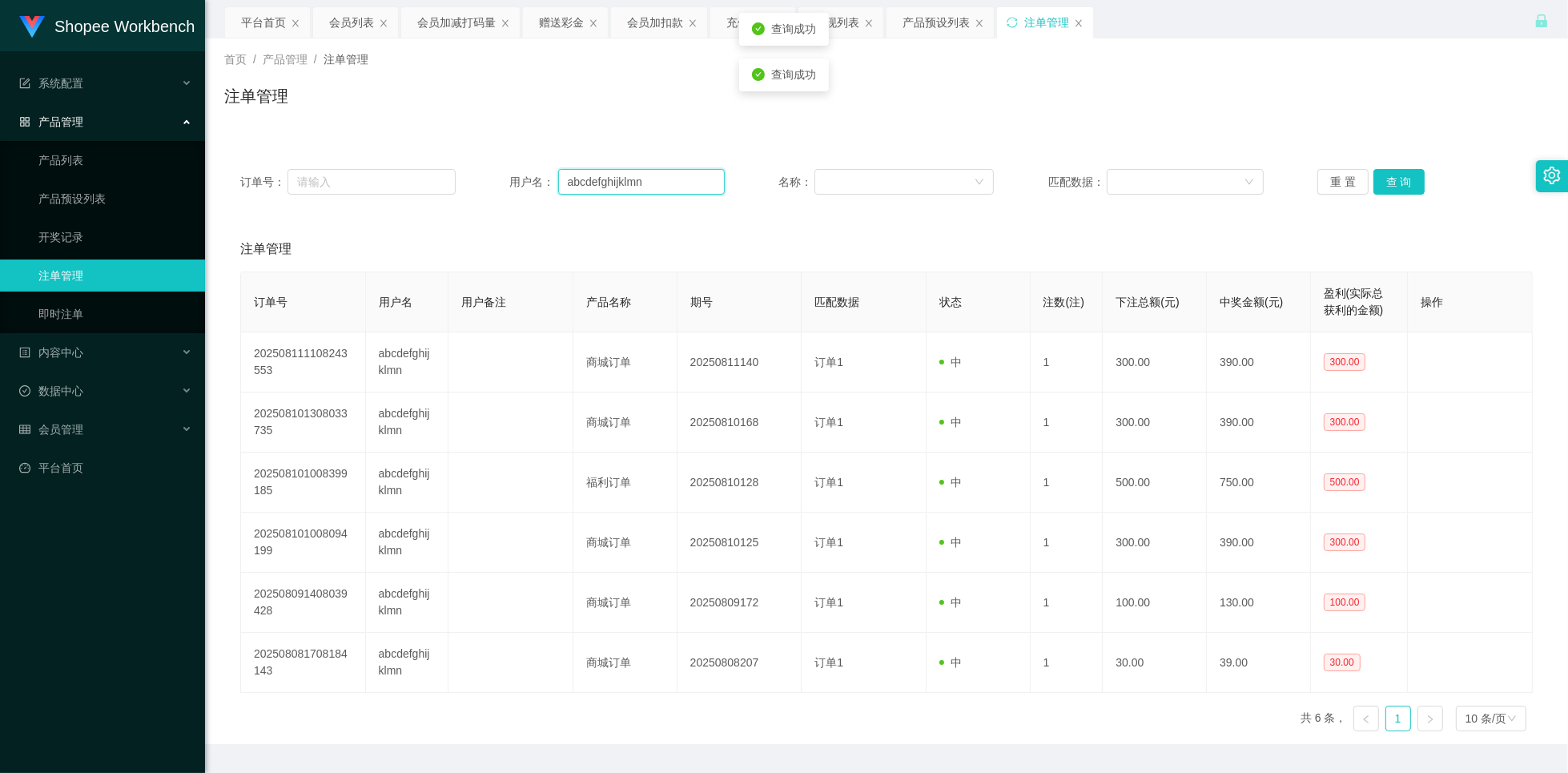
click at [654, 182] on input "abcdefghijklmn" at bounding box center [642, 181] width 167 height 26
paste input "Mochi9191"
type input "Mochi9191"
click at [1398, 178] on button "查 询" at bounding box center [1398, 181] width 51 height 26
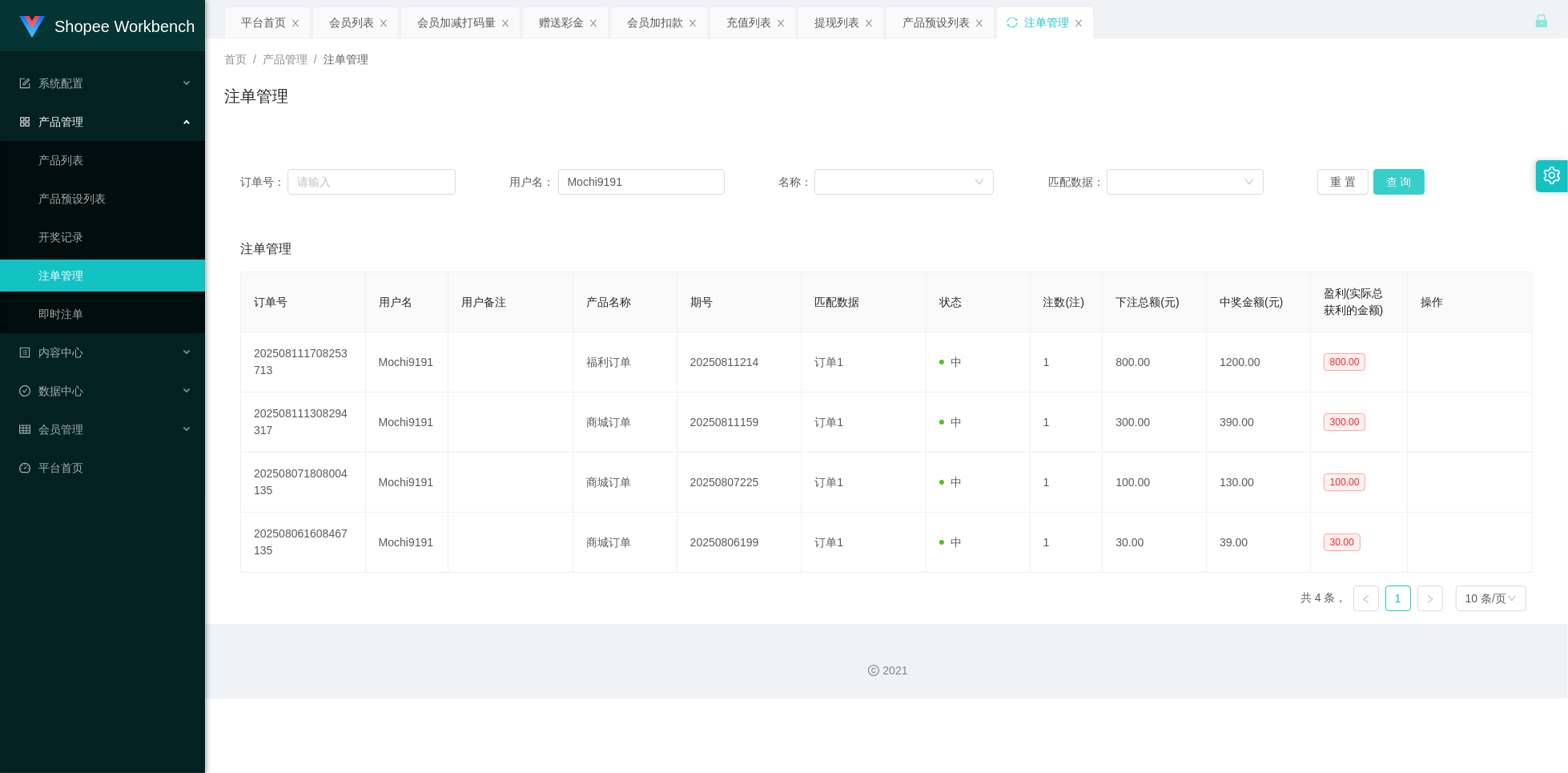
click at [1399, 182] on button "查 询" at bounding box center [1398, 181] width 51 height 26
click at [357, 22] on div "会员列表" at bounding box center [352, 23] width 45 height 30
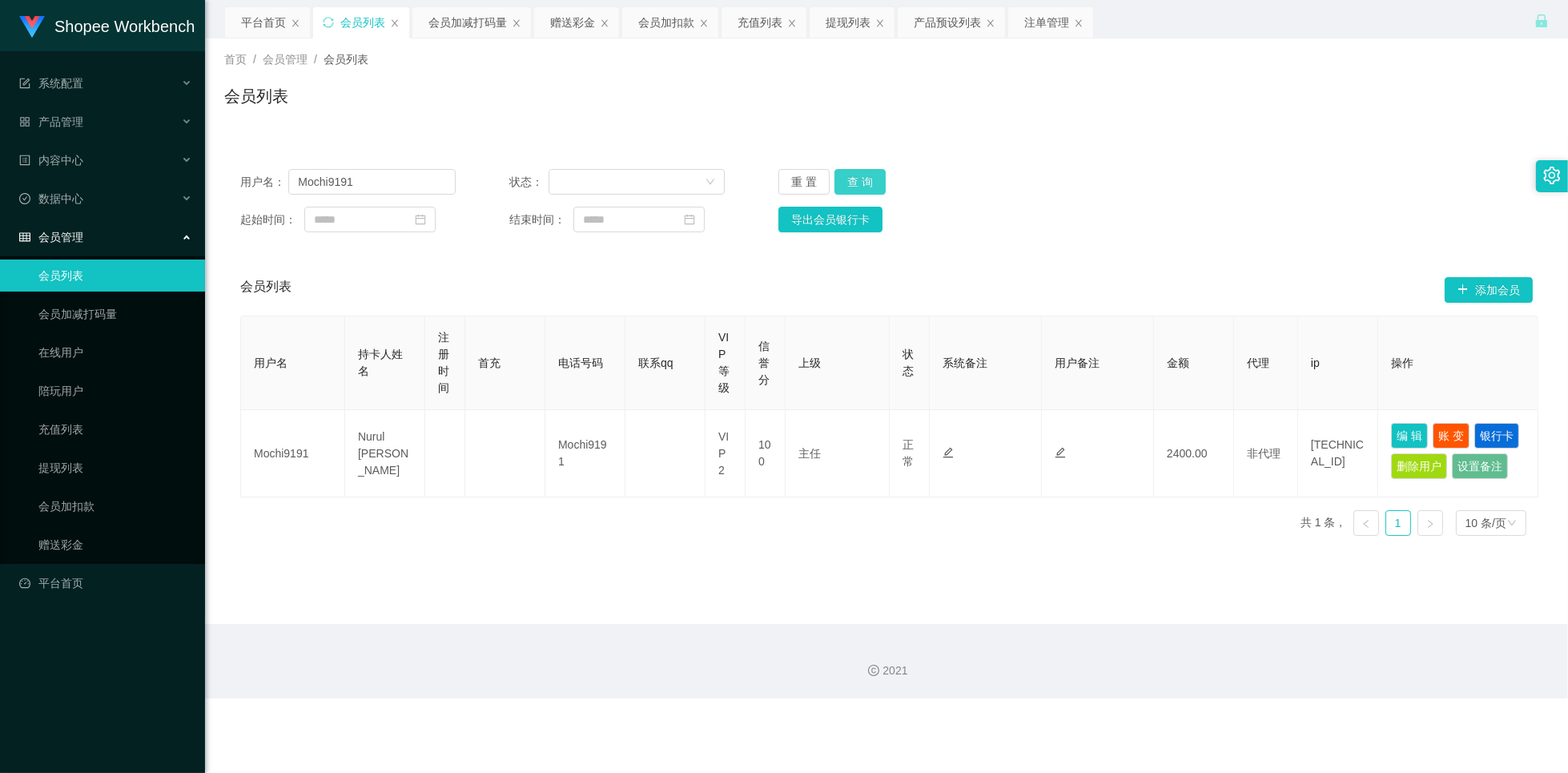
click at [858, 182] on button "查 询" at bounding box center [859, 181] width 51 height 26
click at [861, 182] on button "查 询" at bounding box center [859, 181] width 51 height 26
click at [848, 175] on button "查 询" at bounding box center [859, 181] width 51 height 26
click at [864, 181] on button "查 询" at bounding box center [859, 181] width 51 height 26
click at [862, 172] on button "查 询" at bounding box center [859, 181] width 51 height 26
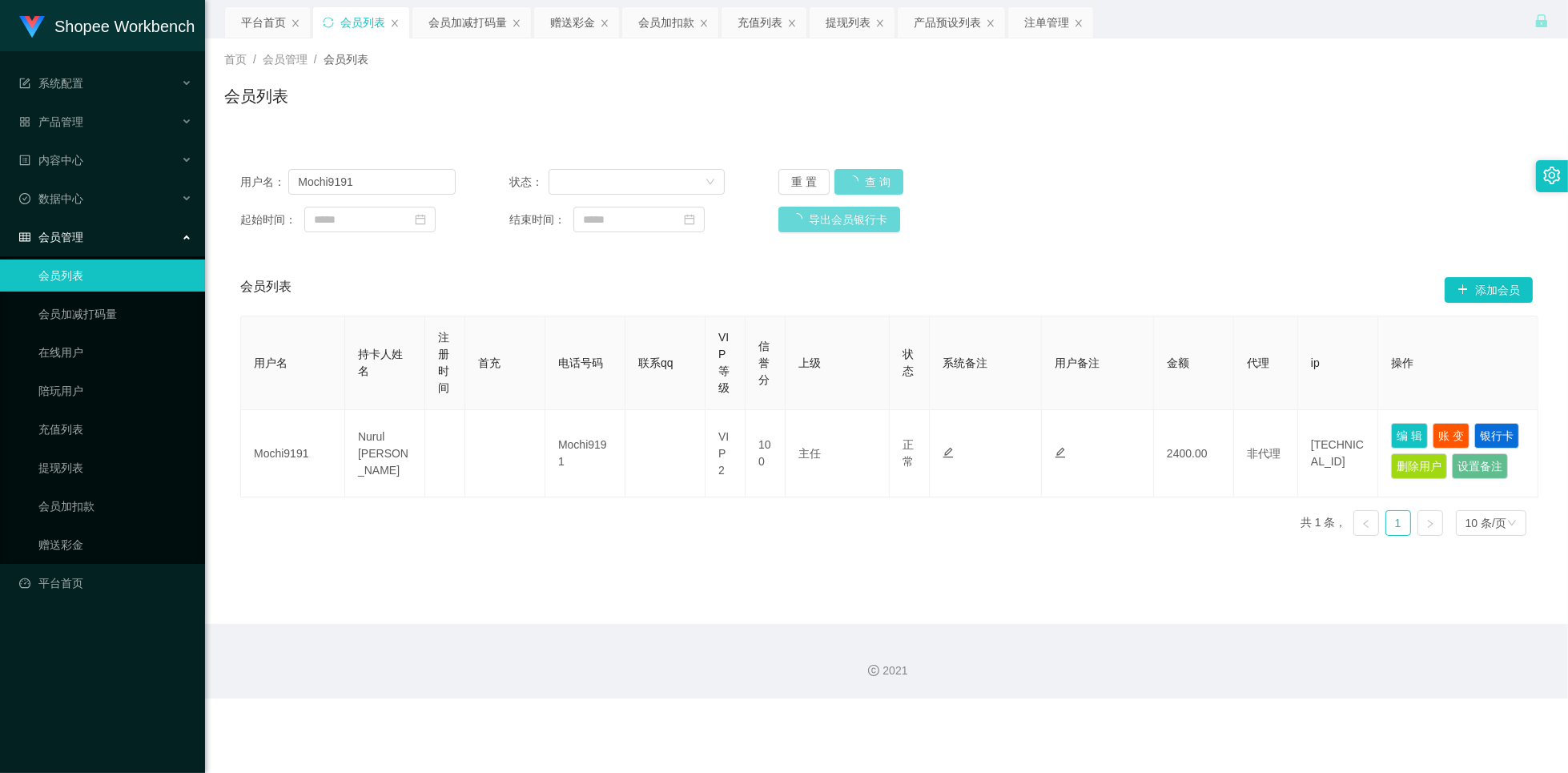
click at [857, 181] on div "重 置 查 询" at bounding box center [886, 181] width 216 height 26
click at [876, 182] on button "查 询" at bounding box center [859, 181] width 51 height 26
click at [852, 183] on button "查 询" at bounding box center [859, 181] width 51 height 26
click at [852, 184] on button "查 询" at bounding box center [859, 181] width 51 height 26
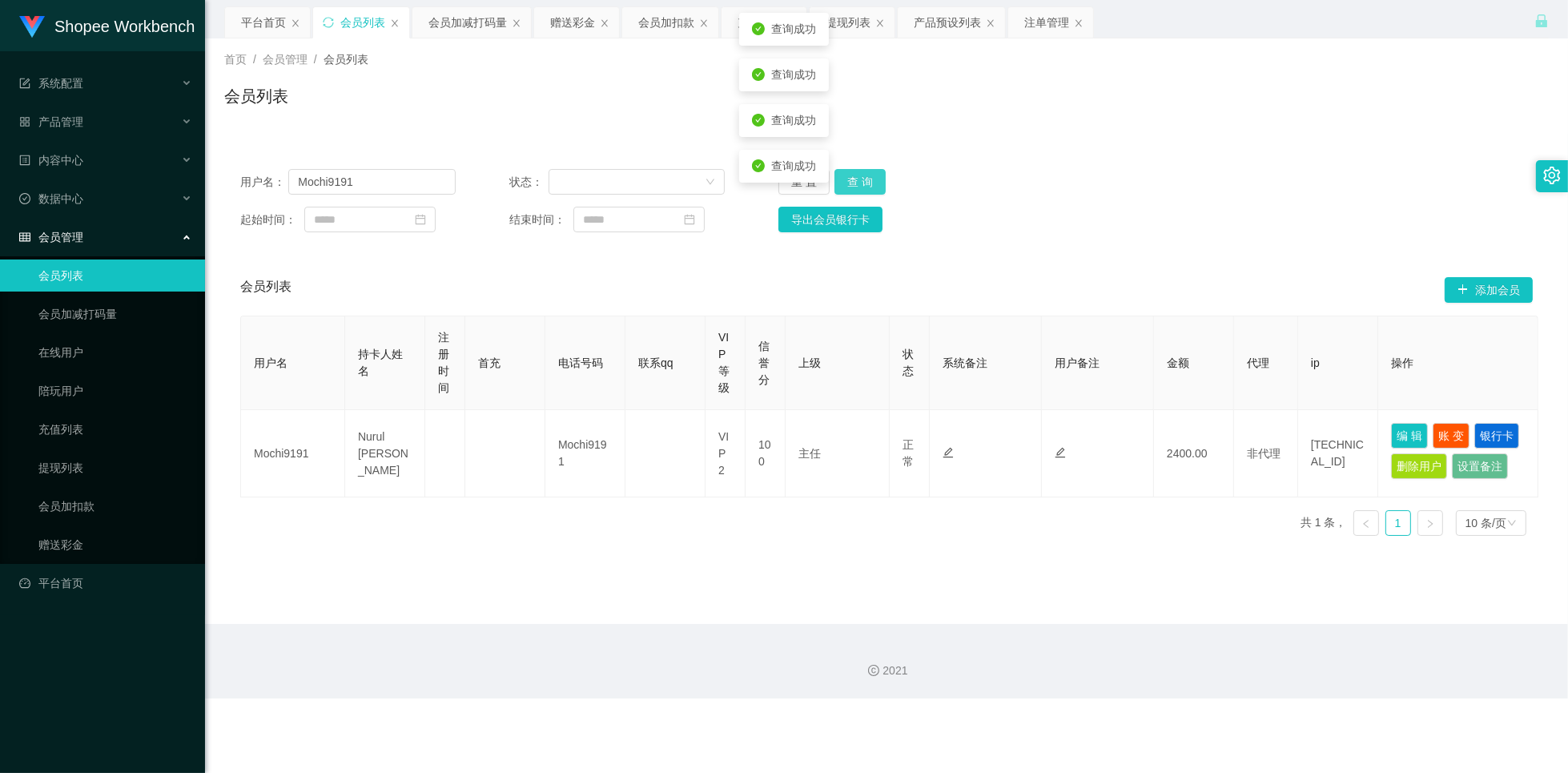
click at [852, 185] on button "查 询" at bounding box center [859, 181] width 51 height 26
click at [846, 190] on button "查 询" at bounding box center [859, 181] width 51 height 26
click at [854, 186] on button "查 询" at bounding box center [859, 181] width 51 height 26
click at [855, 186] on button "查 询" at bounding box center [859, 181] width 51 height 26
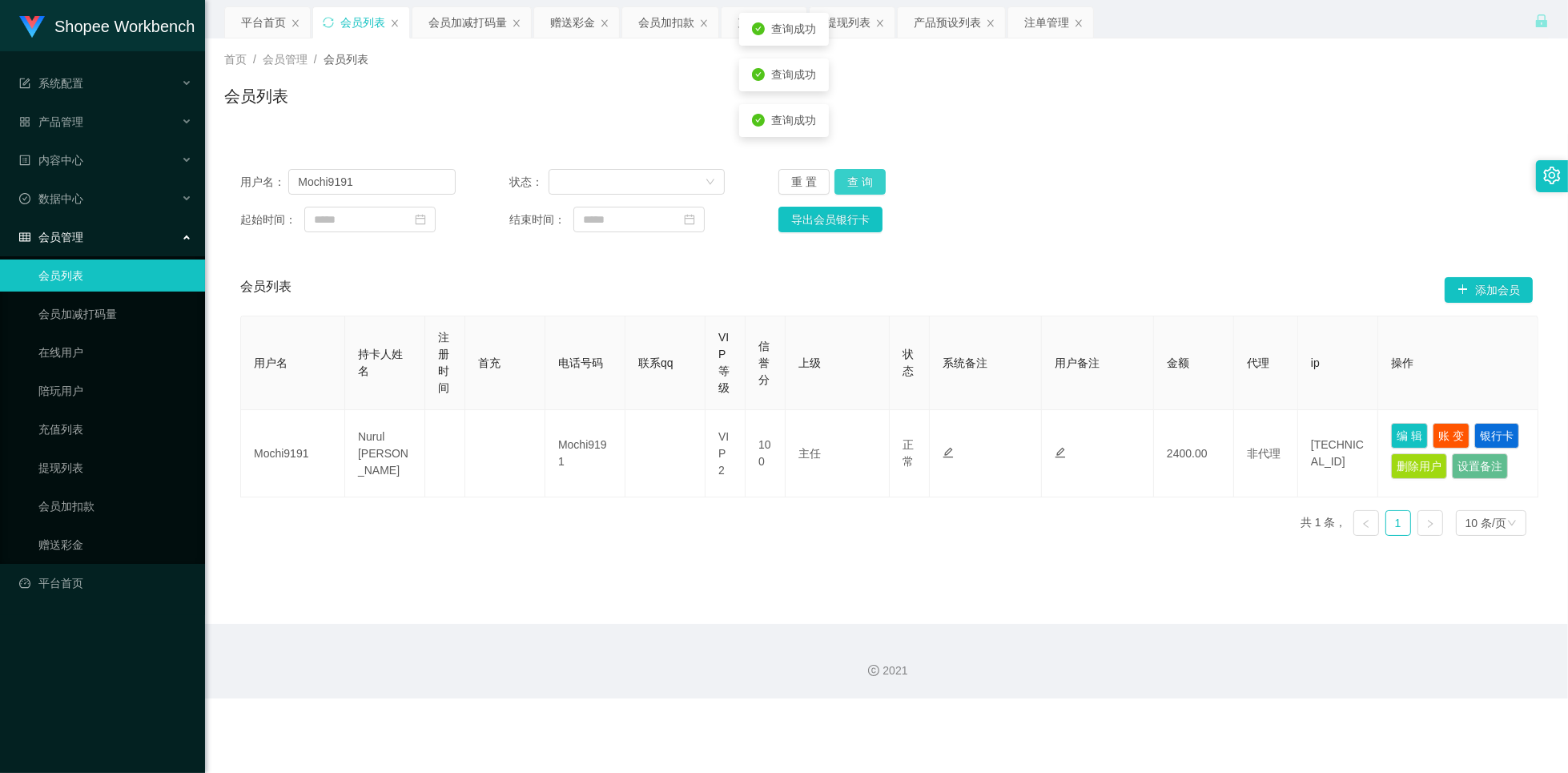
click at [856, 186] on button "查 询" at bounding box center [859, 181] width 51 height 26
click at [1046, 23] on div "注单管理" at bounding box center [1046, 23] width 45 height 30
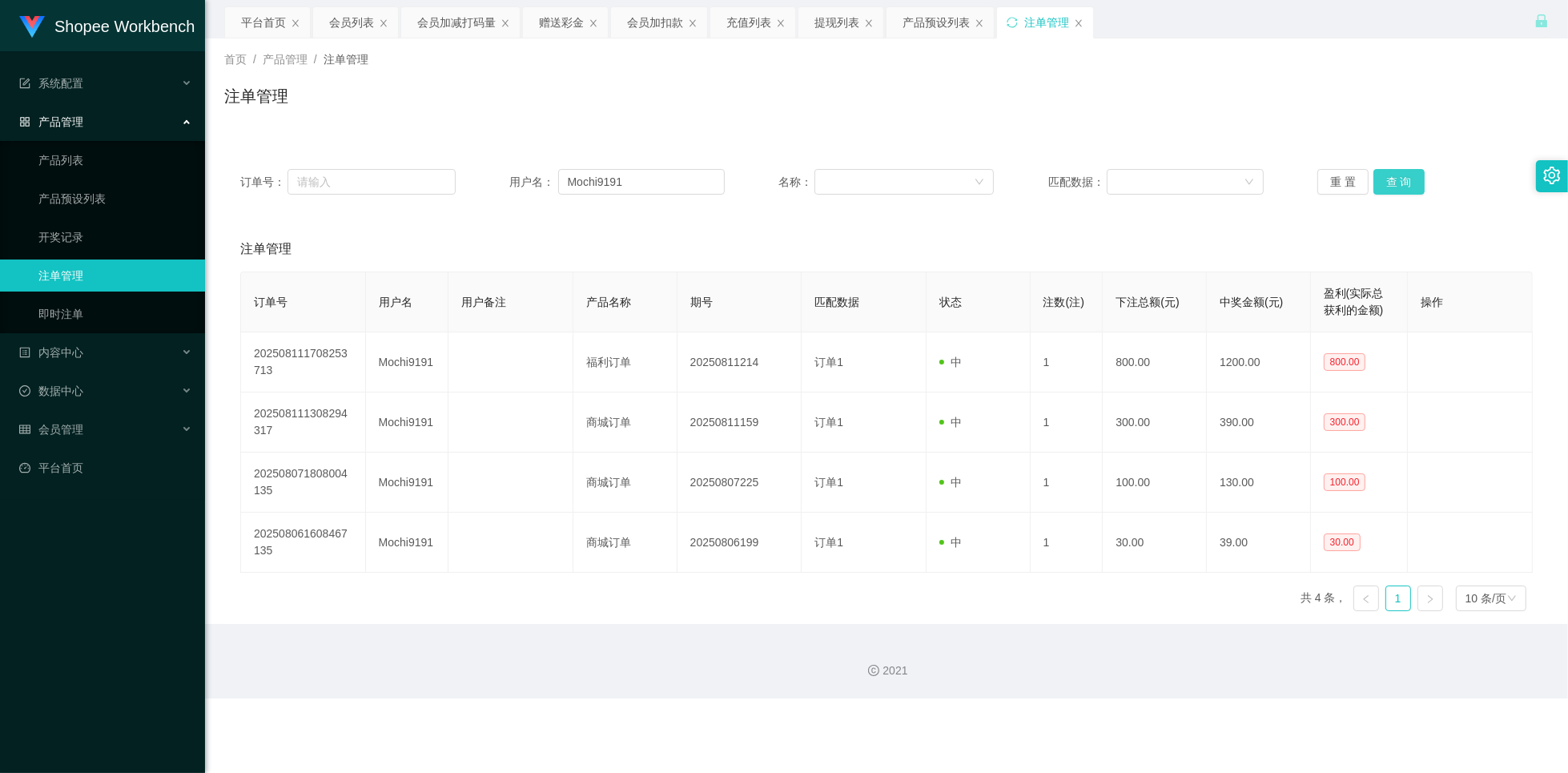
click at [1400, 188] on button "查 询" at bounding box center [1398, 181] width 51 height 26
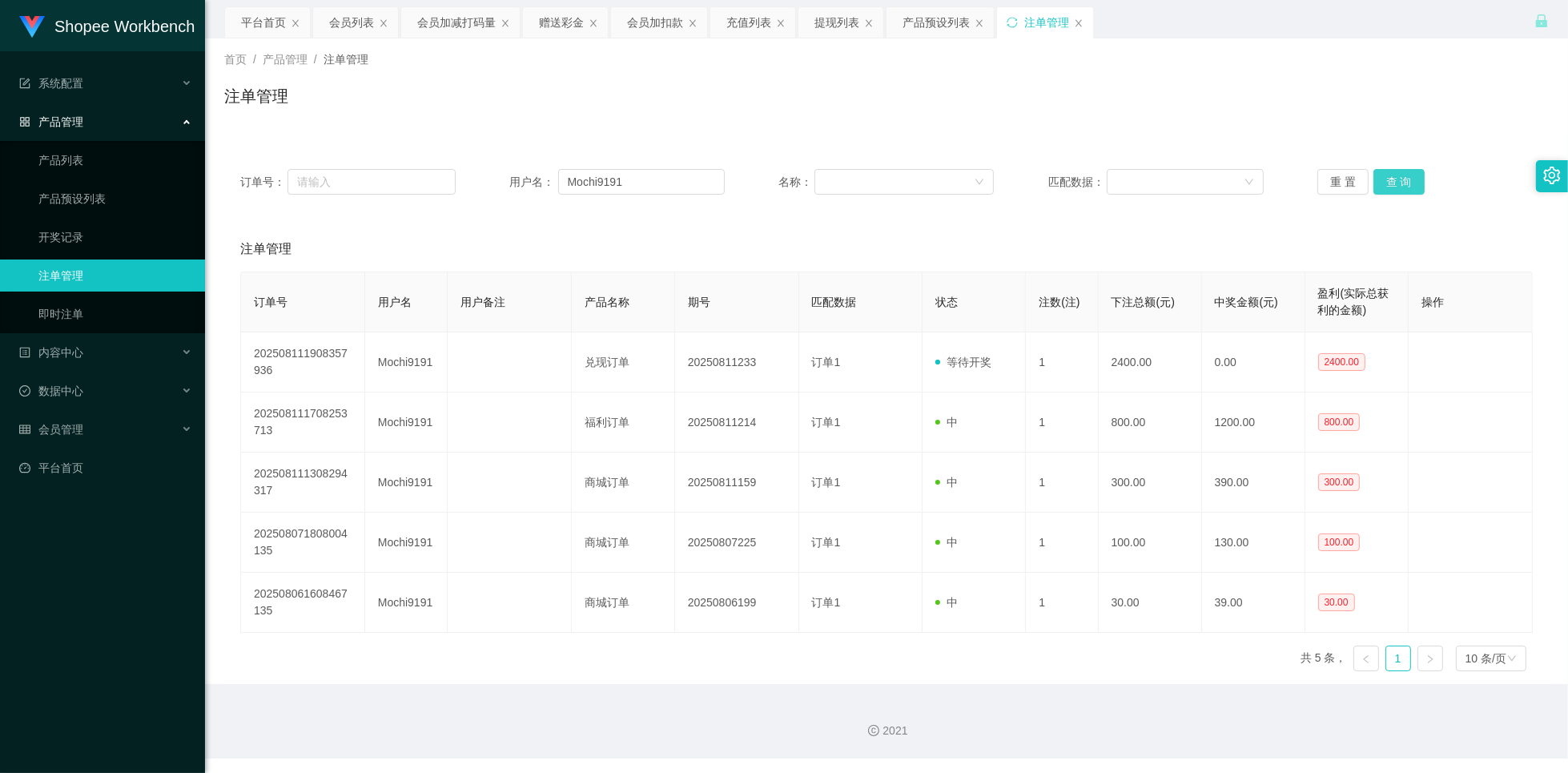
click at [1400, 179] on button "查 询" at bounding box center [1398, 181] width 51 height 26
click at [1400, 178] on button "查 询" at bounding box center [1398, 181] width 51 height 26
click at [362, 28] on div "会员列表" at bounding box center [352, 23] width 45 height 30
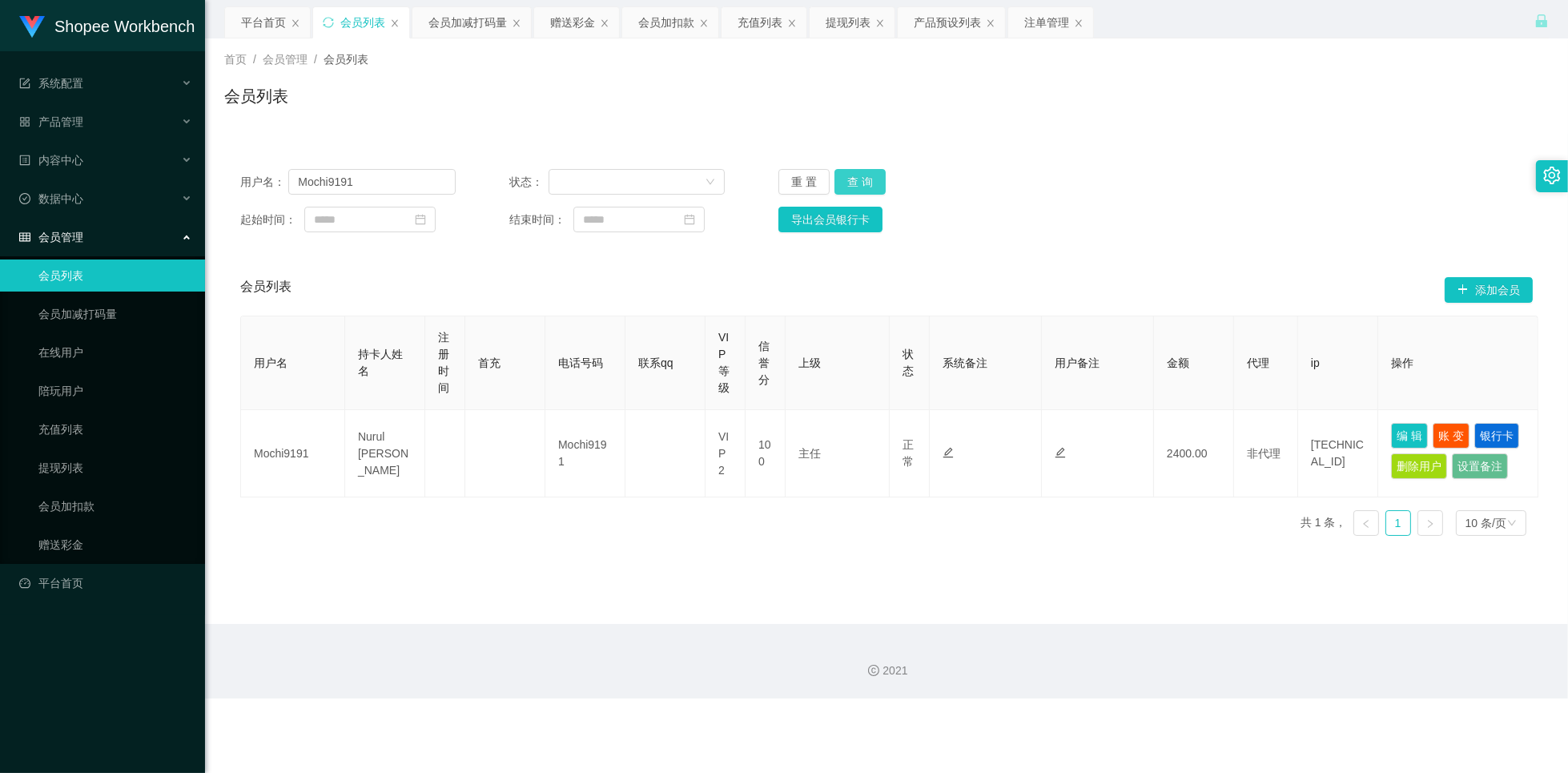
click at [866, 185] on button "查 询" at bounding box center [859, 181] width 51 height 26
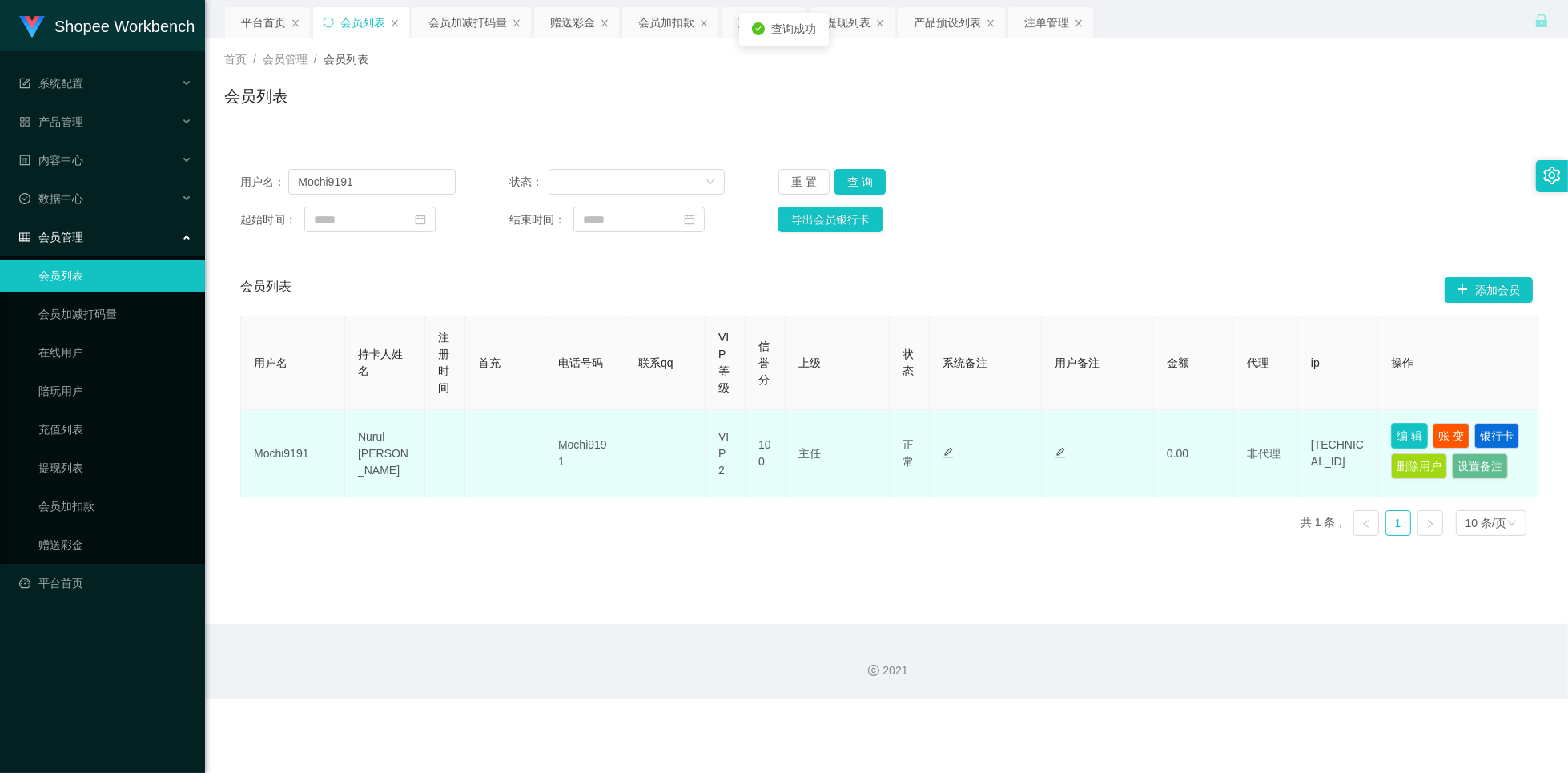
click at [1403, 434] on button "编 辑" at bounding box center [1409, 435] width 37 height 26
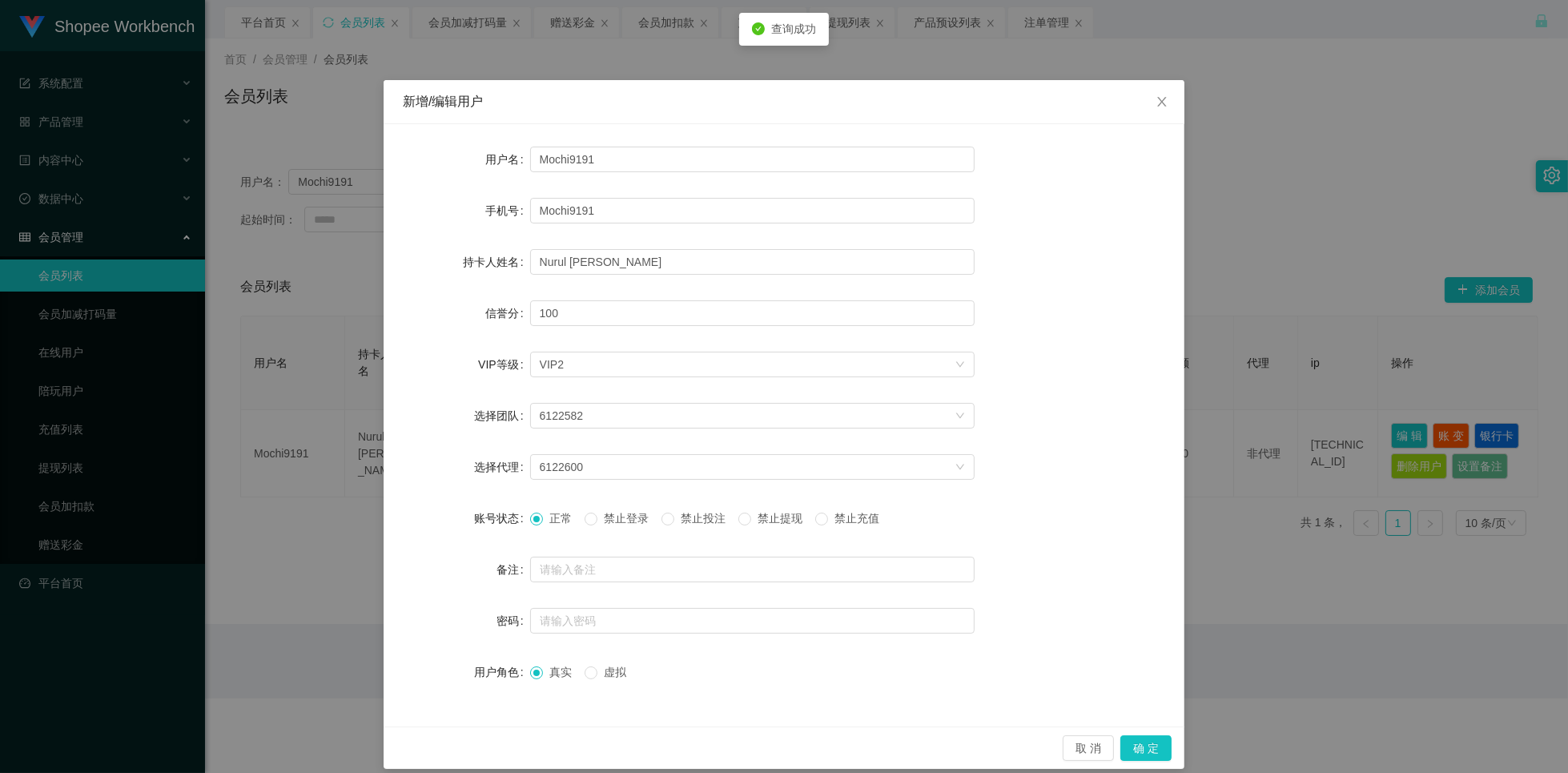
click at [694, 521] on span "禁止投注" at bounding box center [703, 517] width 58 height 13
click at [1120, 742] on button "确 定" at bounding box center [1145, 748] width 51 height 26
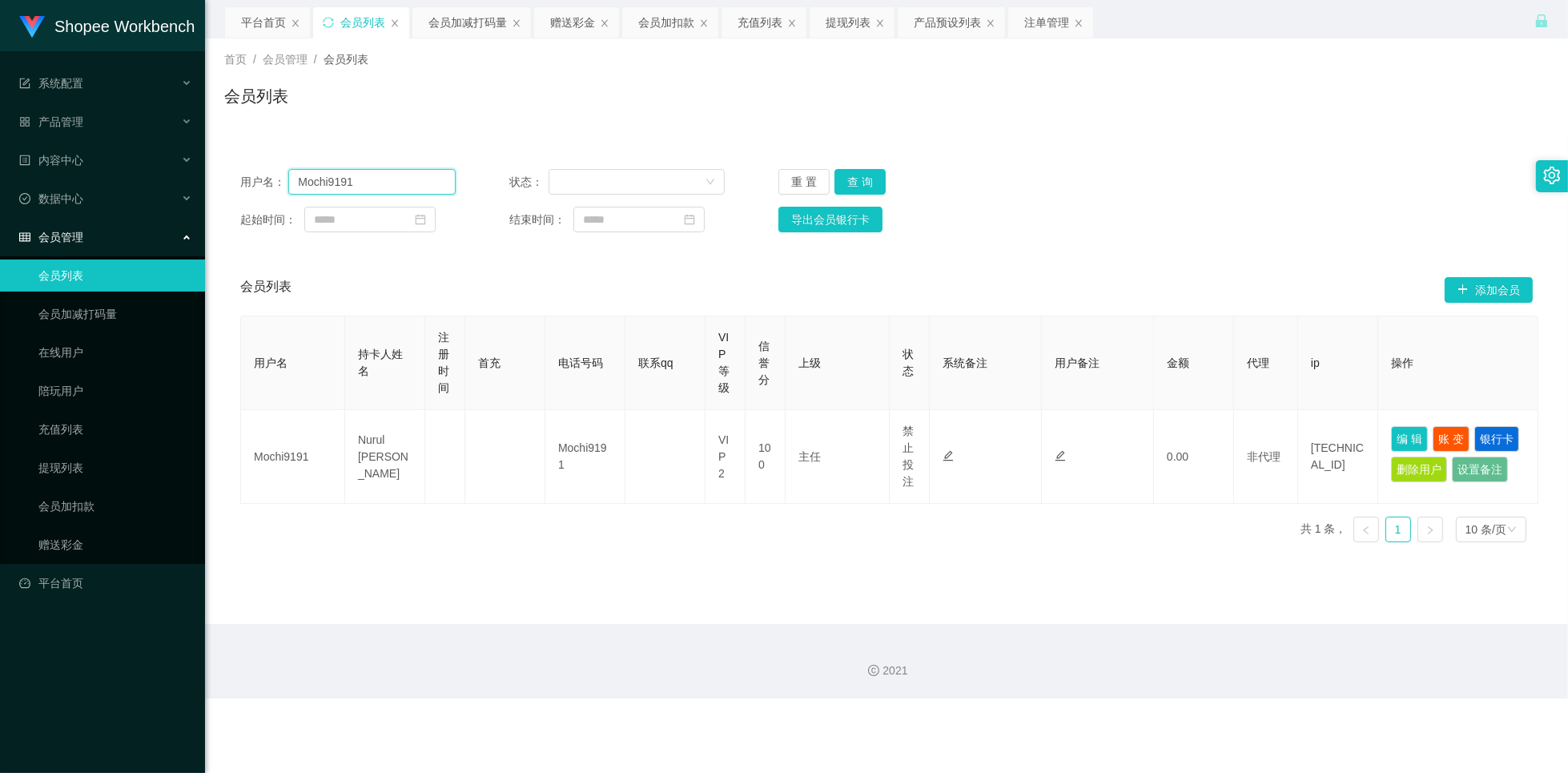
click at [374, 182] on input "Mochi9191" at bounding box center [372, 181] width 167 height 26
click at [588, 32] on div "赠送彩金" at bounding box center [573, 23] width 45 height 30
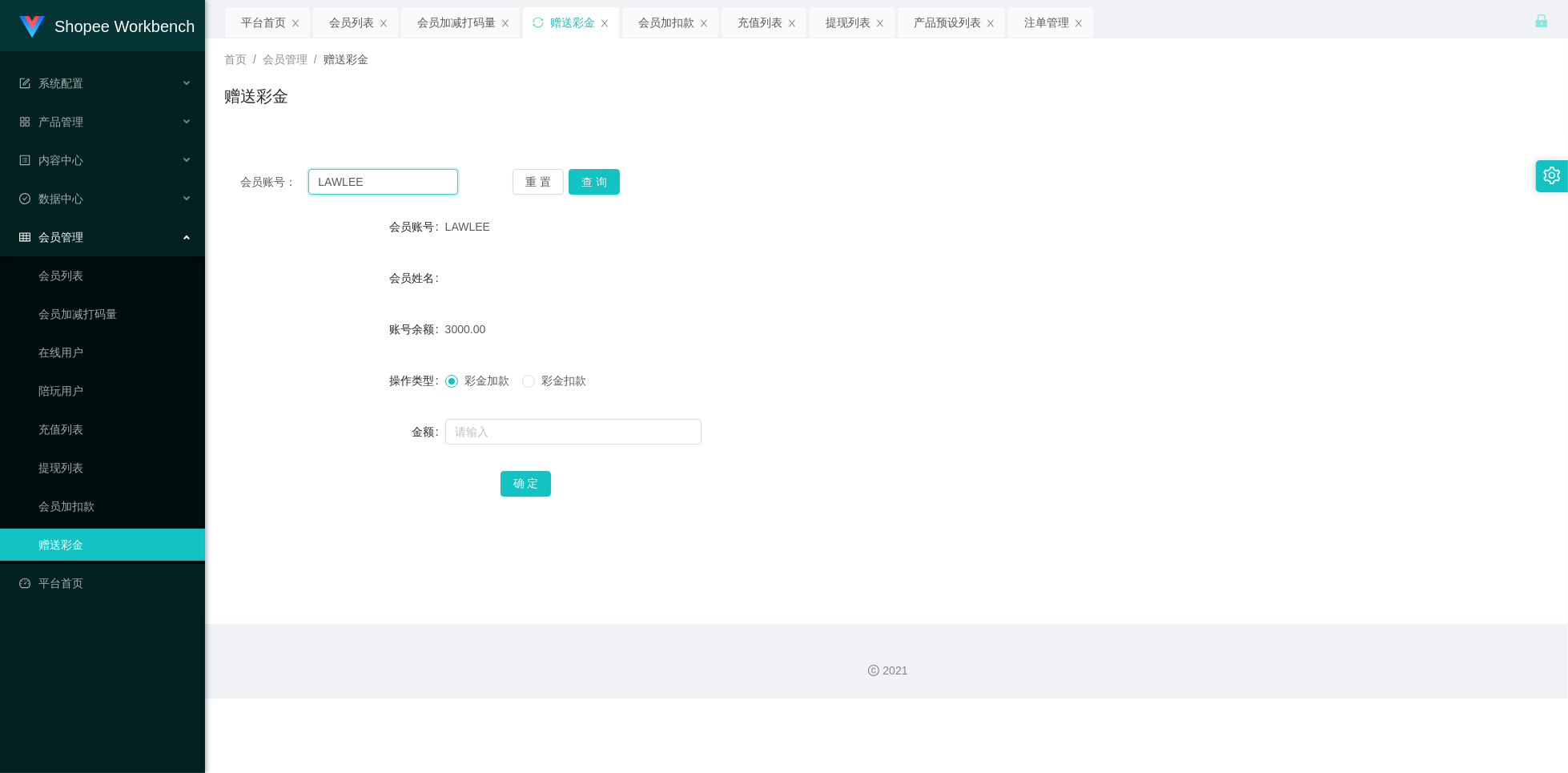
click at [410, 183] on input "LAWLEE" at bounding box center [383, 181] width 150 height 26
paste input "Mochi9191"
type input "Mochi9191"
click at [603, 181] on button "查 询" at bounding box center [593, 181] width 51 height 26
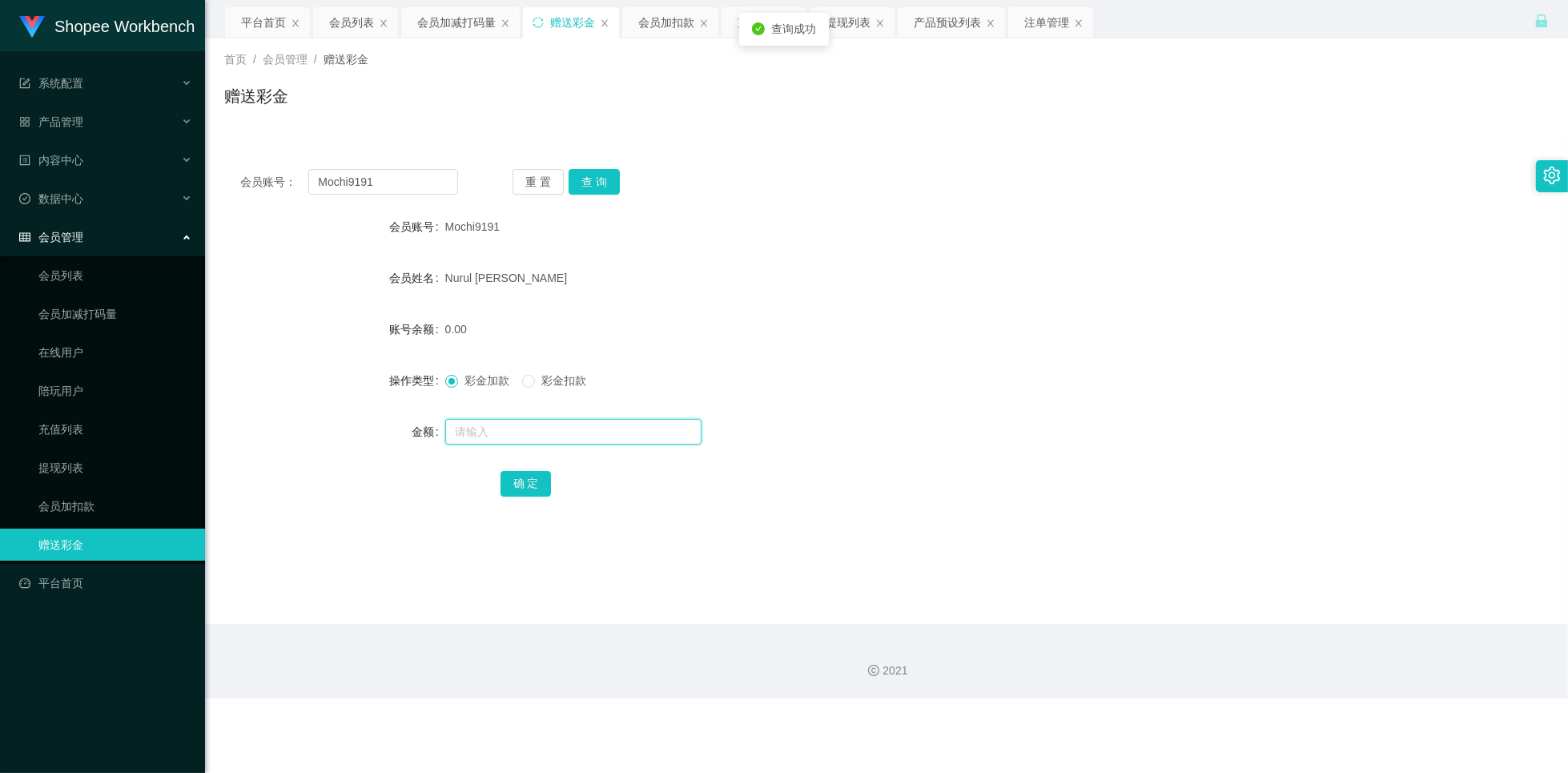
click at [515, 431] on input "text" at bounding box center [573, 431] width 257 height 26
type input "2400"
click at [531, 484] on button "确 定" at bounding box center [526, 483] width 51 height 26
click at [349, 28] on div "会员列表" at bounding box center [352, 23] width 45 height 30
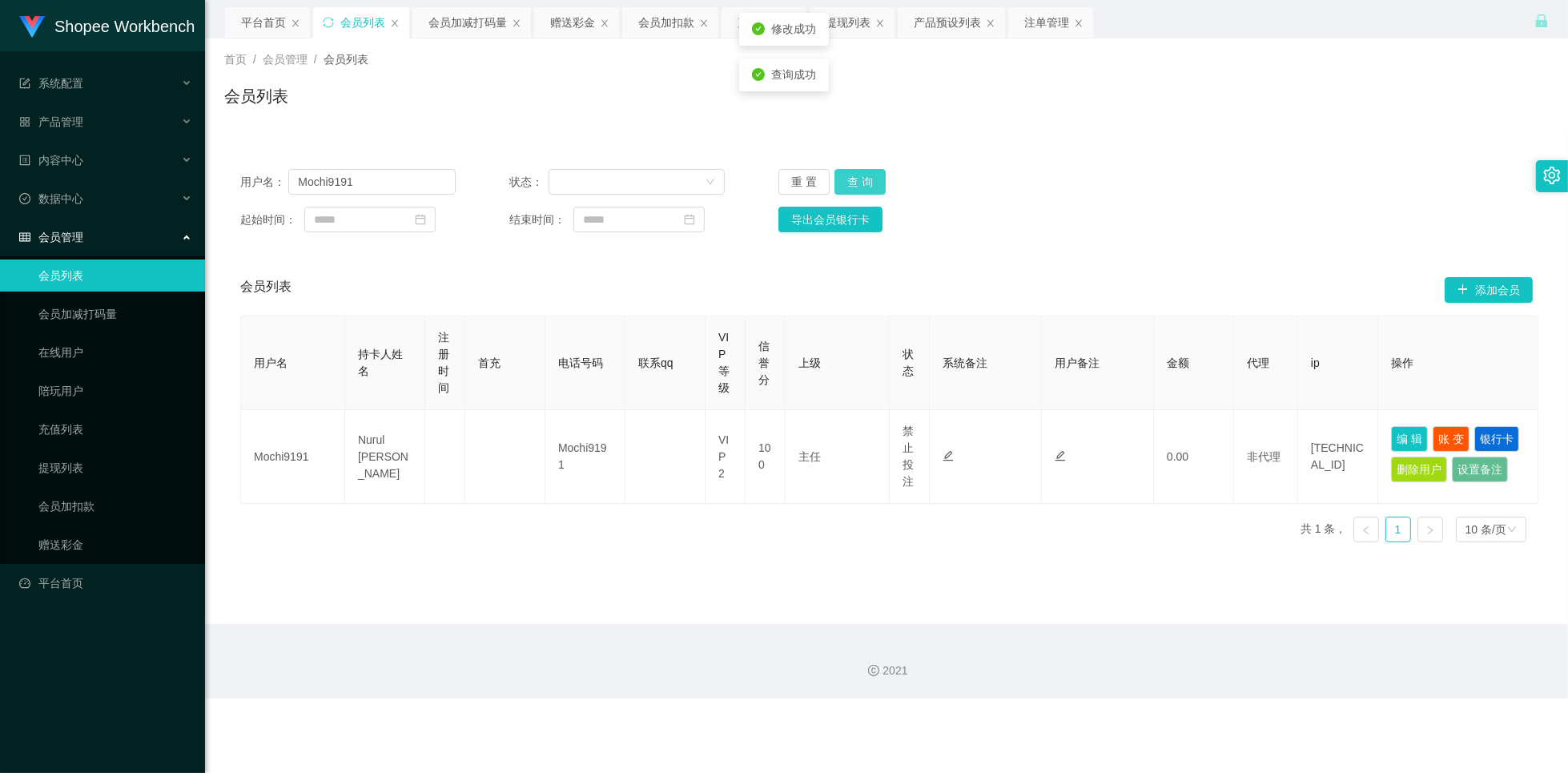
click at [860, 186] on button "查 询" at bounding box center [859, 181] width 51 height 26
click at [857, 182] on button "查 询" at bounding box center [859, 181] width 51 height 26
click at [873, 179] on button "查 询" at bounding box center [859, 181] width 51 height 26
click at [874, 179] on button "查 询" at bounding box center [859, 181] width 51 height 26
click at [873, 180] on button "查 询" at bounding box center [859, 181] width 51 height 26
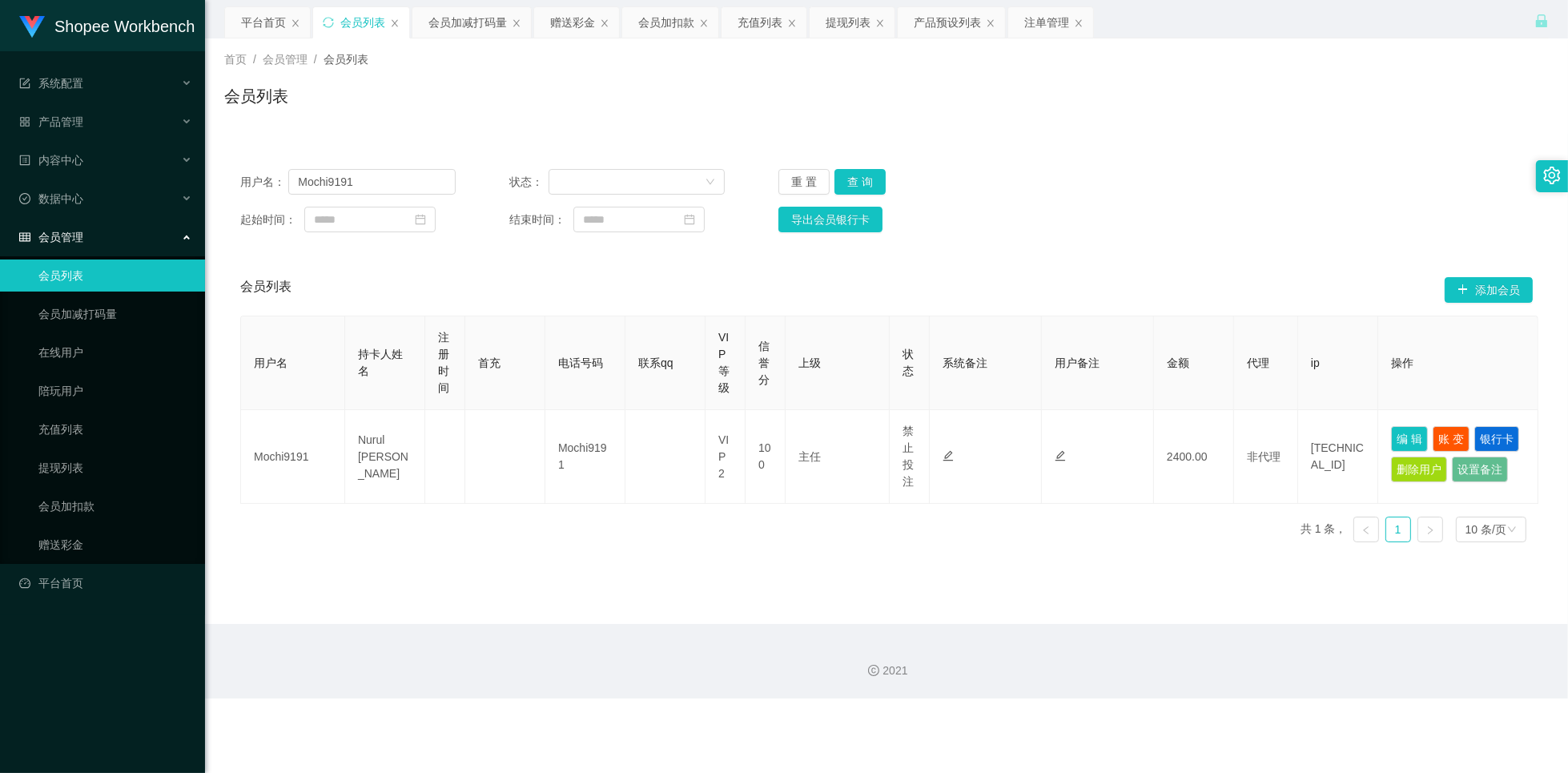
click at [1190, 166] on div "用户名： Mochi9191 状态： 重 置 查 询 起始时间： 结束时间： 导出会员银行卡" at bounding box center [886, 201] width 1325 height 95
click at [1191, 171] on div "用户名： Mochi9191 状态： 重 置 查 询 起始时间： 结束时间： 导出会员银行卡" at bounding box center [886, 201] width 1325 height 95
click at [1191, 173] on div "用户名： Mochi9191 状态： 重 置 查 询" at bounding box center [886, 181] width 1292 height 26
